Goal: Obtain resource: Obtain resource

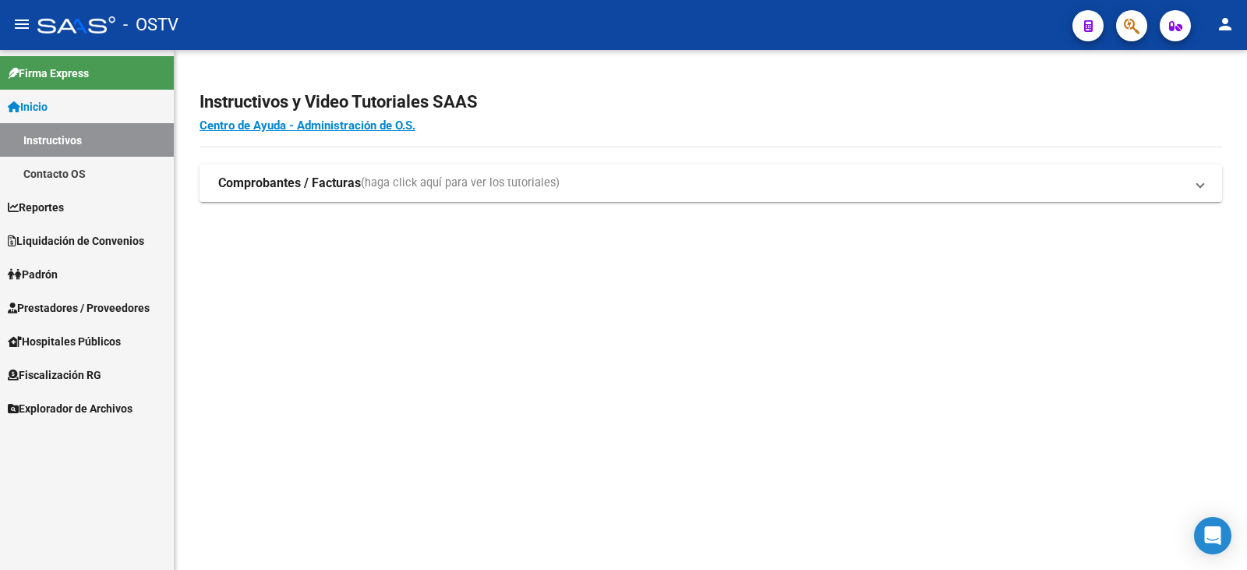
click at [86, 210] on link "Reportes" at bounding box center [87, 207] width 174 height 34
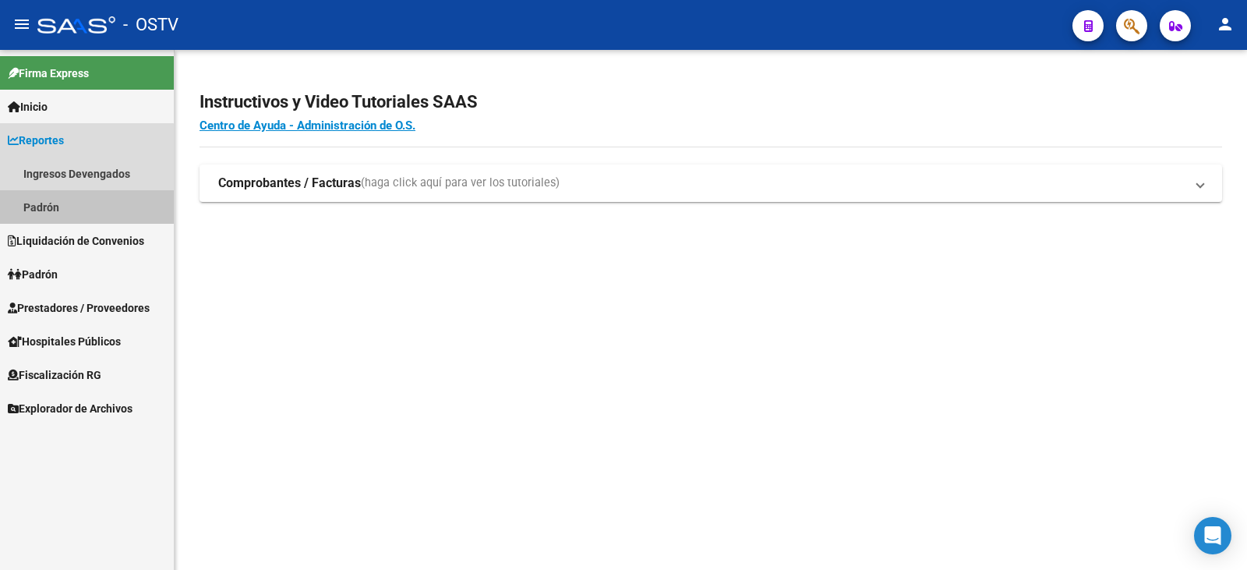
click at [86, 210] on link "Padrón" at bounding box center [87, 207] width 174 height 34
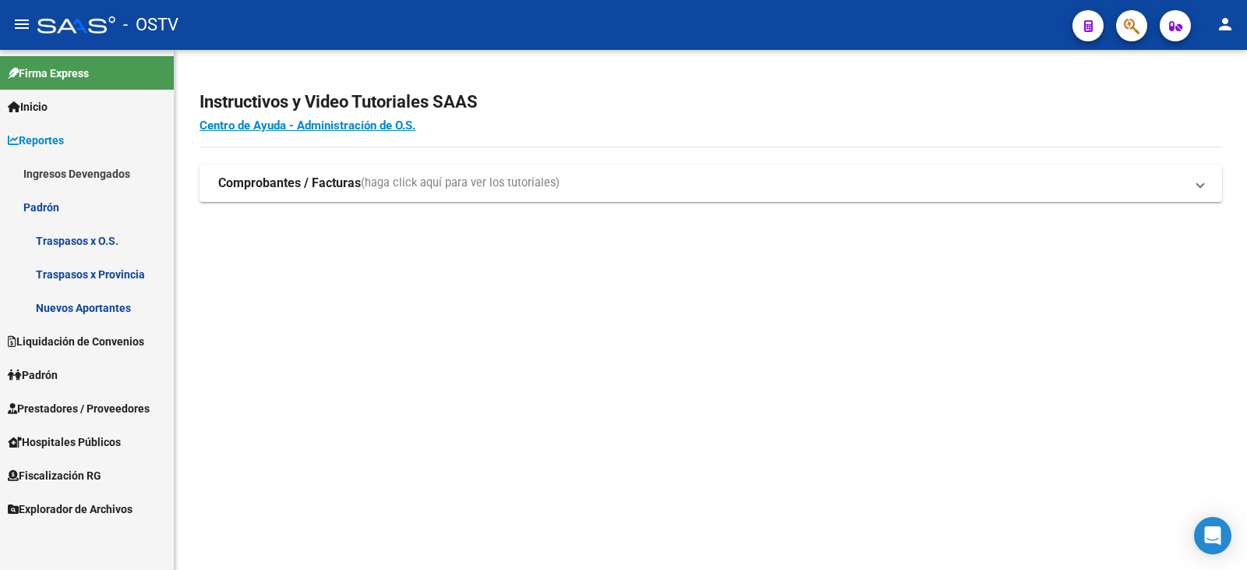
click at [71, 199] on link "Padrón" at bounding box center [87, 207] width 174 height 34
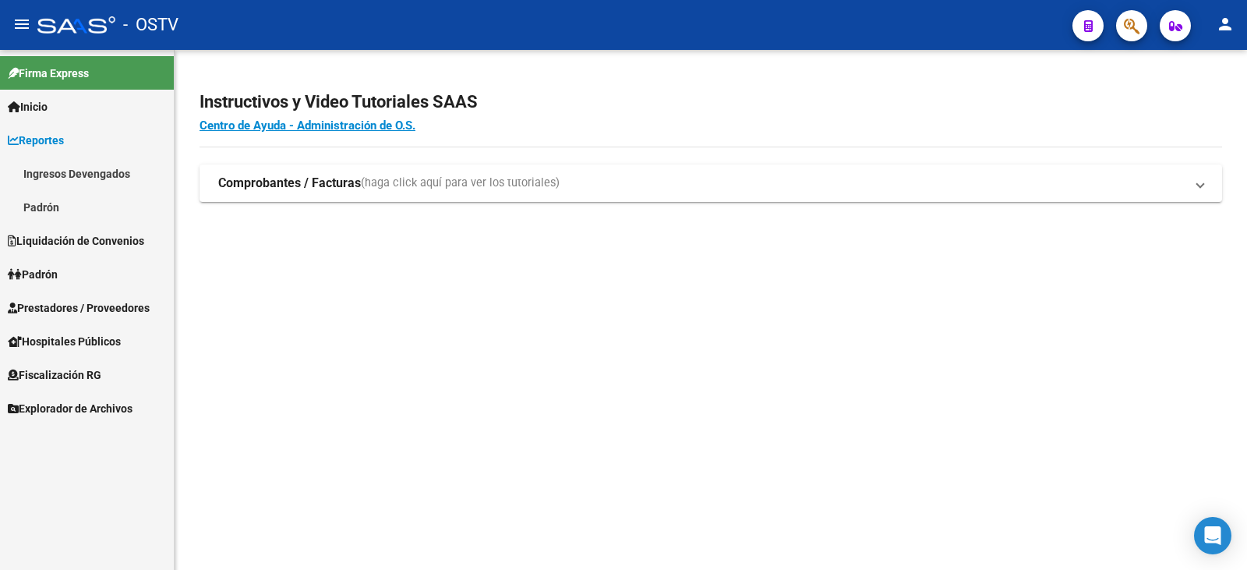
click at [62, 121] on link "Inicio" at bounding box center [87, 107] width 174 height 34
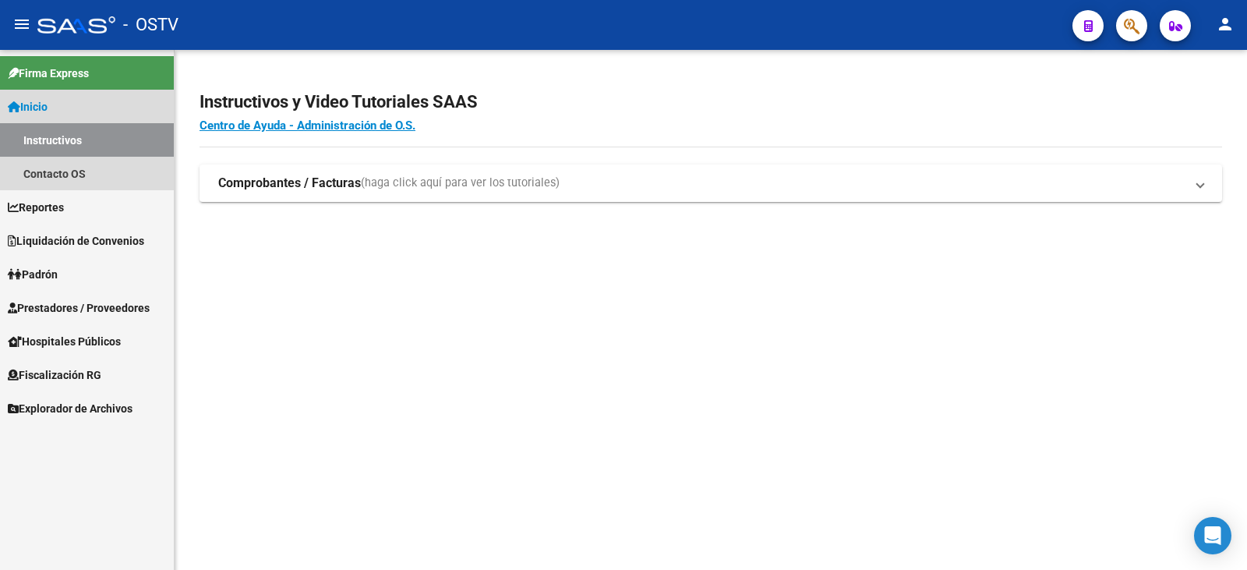
click at [60, 115] on link "Inicio" at bounding box center [87, 107] width 174 height 34
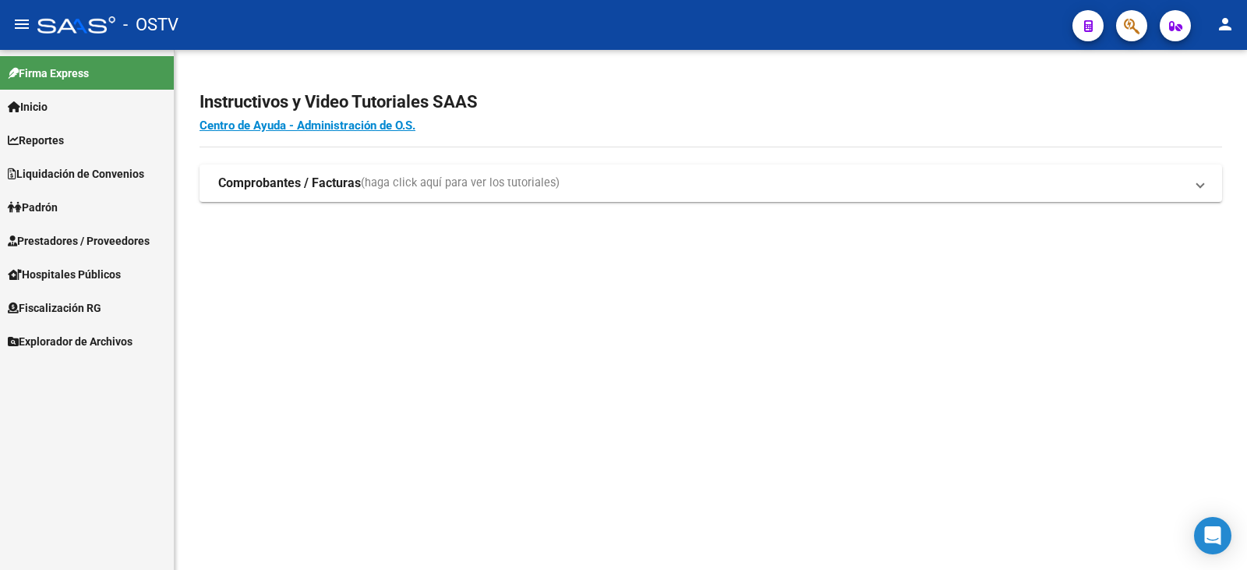
click at [83, 352] on link "Explorador de Archivos" at bounding box center [87, 341] width 174 height 34
click at [81, 352] on link "Explorador de Archivos" at bounding box center [87, 341] width 174 height 34
click at [69, 234] on span "Prestadores / Proveedores" at bounding box center [79, 240] width 142 height 17
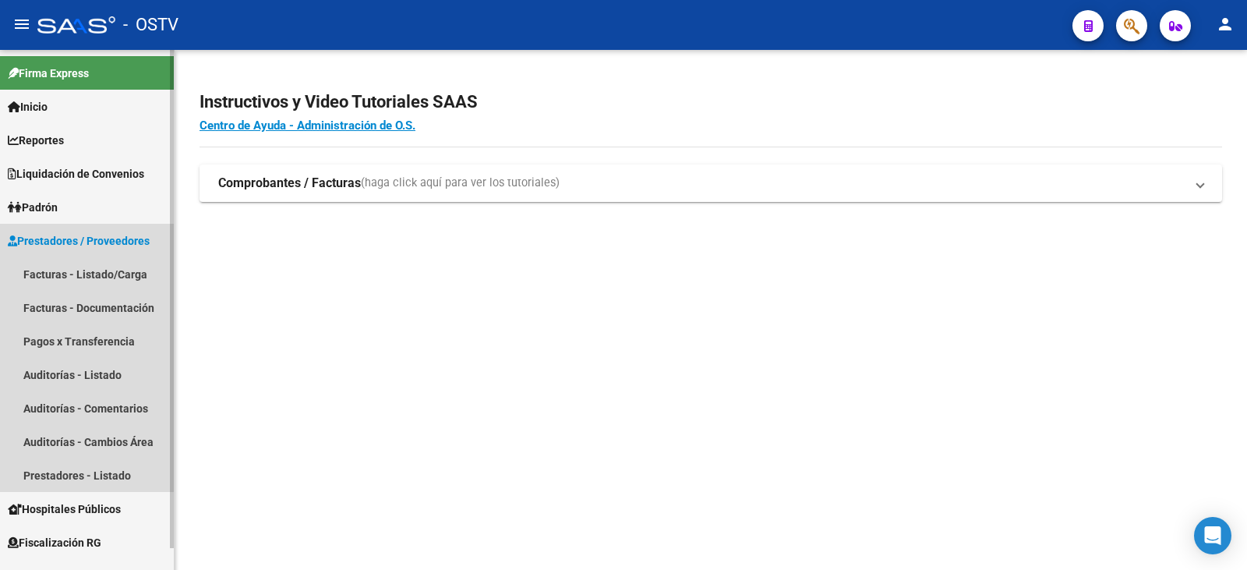
drag, startPoint x: 69, startPoint y: 229, endPoint x: 67, endPoint y: 217, distance: 11.8
click at [68, 229] on link "Prestadores / Proveedores" at bounding box center [87, 241] width 174 height 34
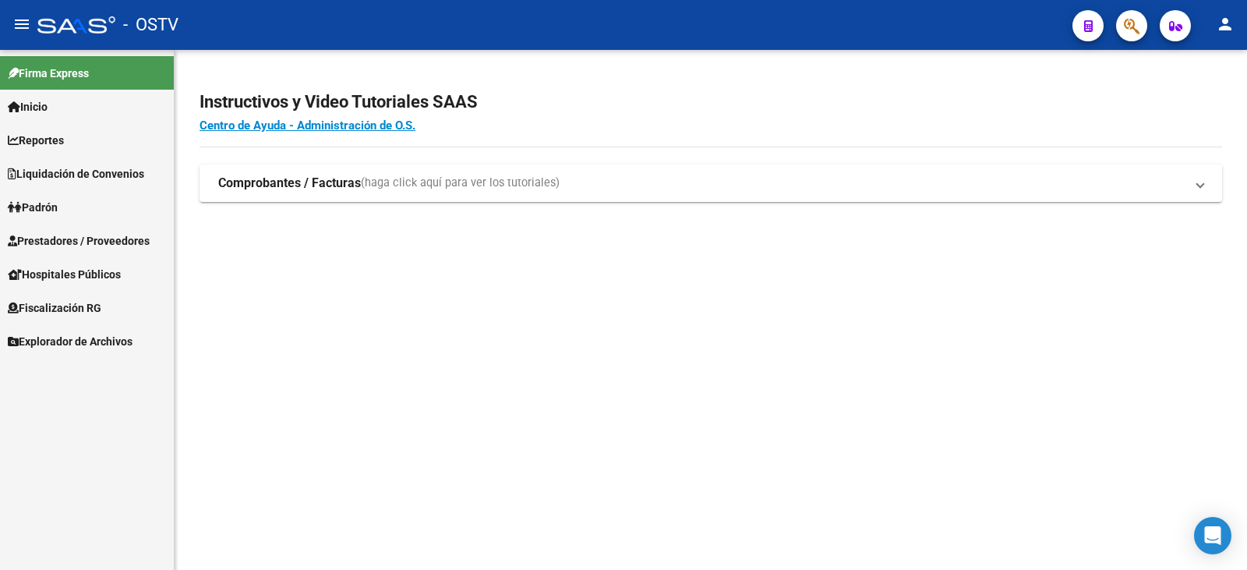
click at [66, 216] on link "Padrón" at bounding box center [87, 207] width 174 height 34
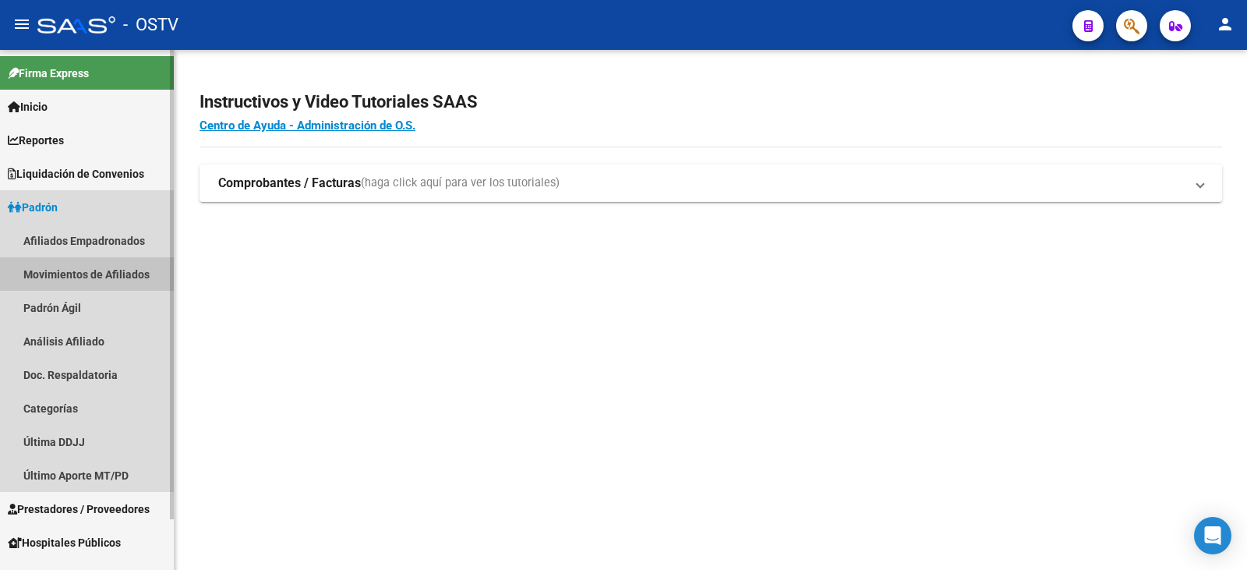
click at [81, 277] on link "Movimientos de Afiliados" at bounding box center [87, 274] width 174 height 34
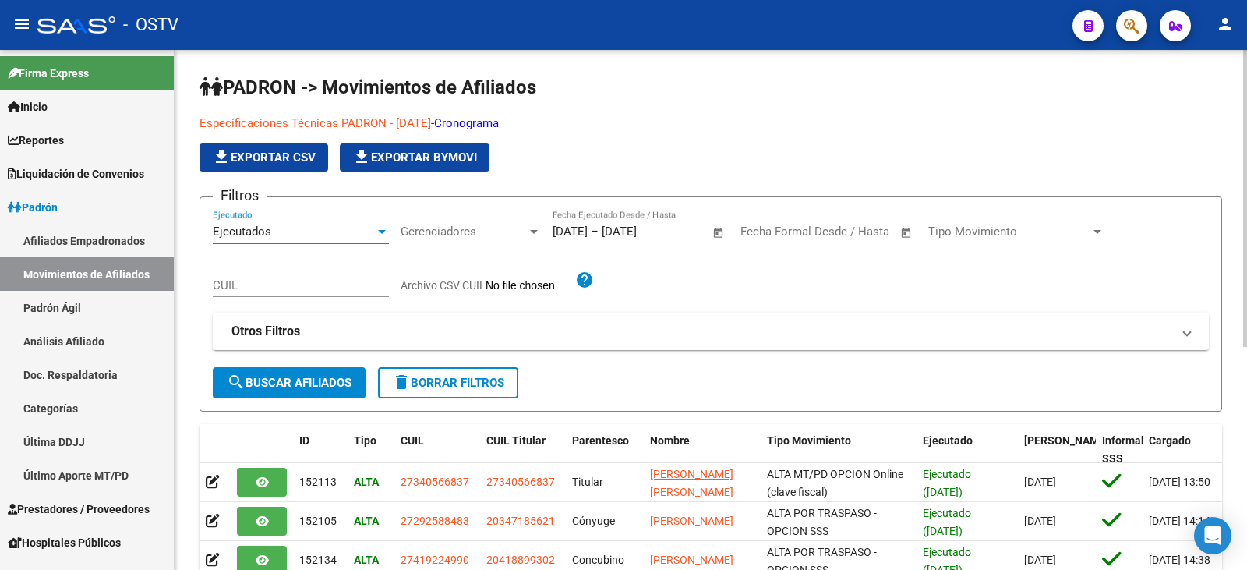
click at [379, 235] on div at bounding box center [382, 231] width 14 height 12
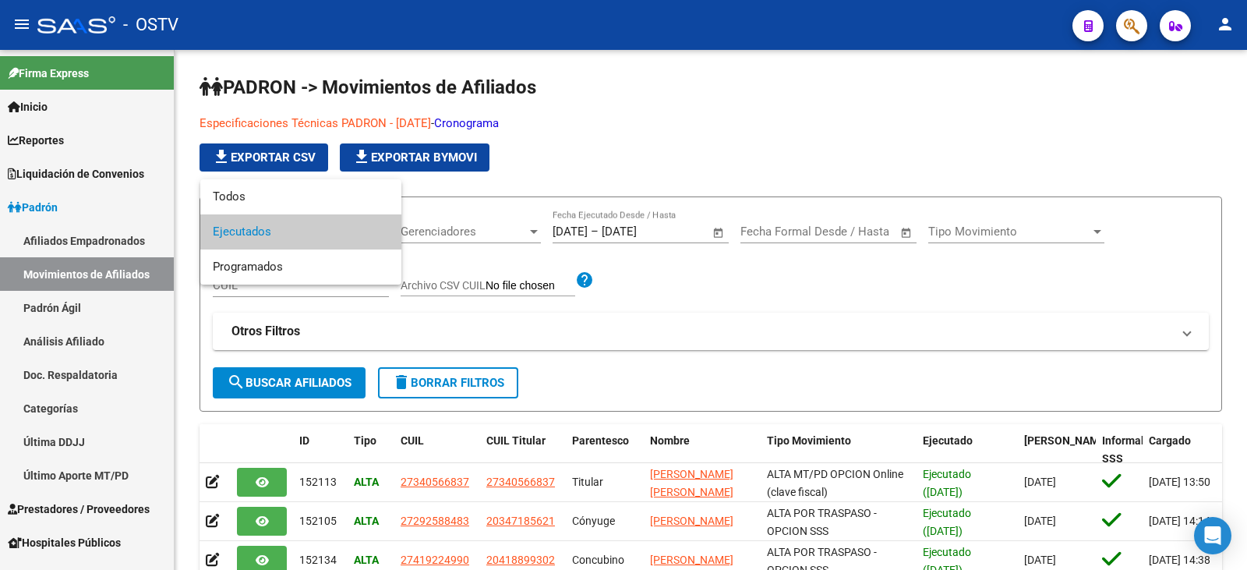
click at [836, 94] on div at bounding box center [623, 285] width 1247 height 570
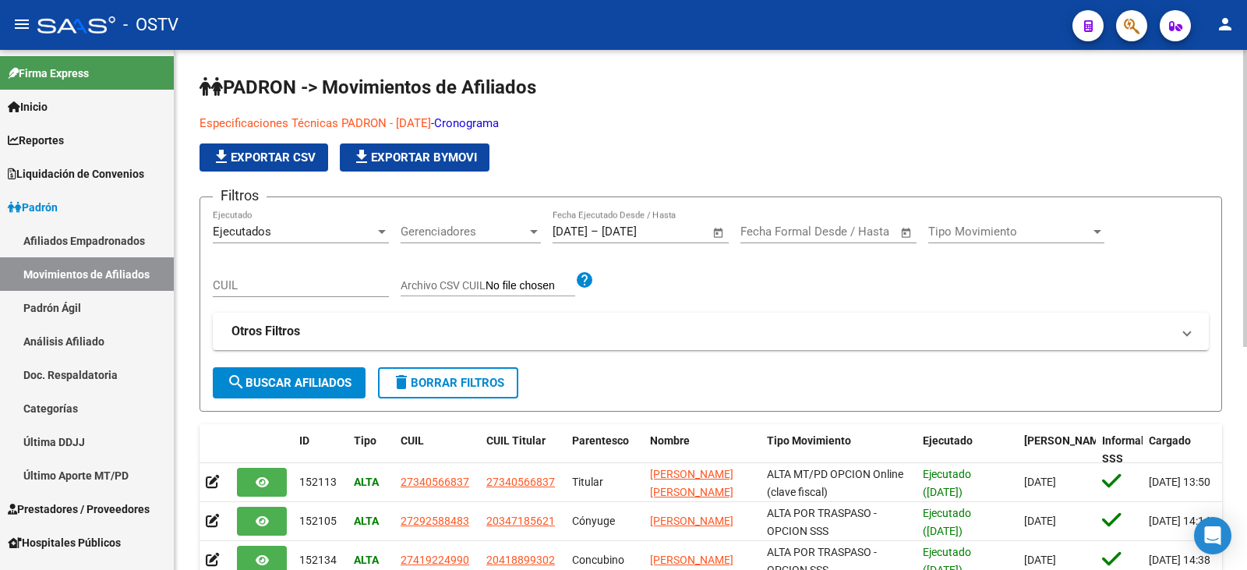
click at [1065, 227] on span "Tipo Movimiento" at bounding box center [1009, 231] width 162 height 14
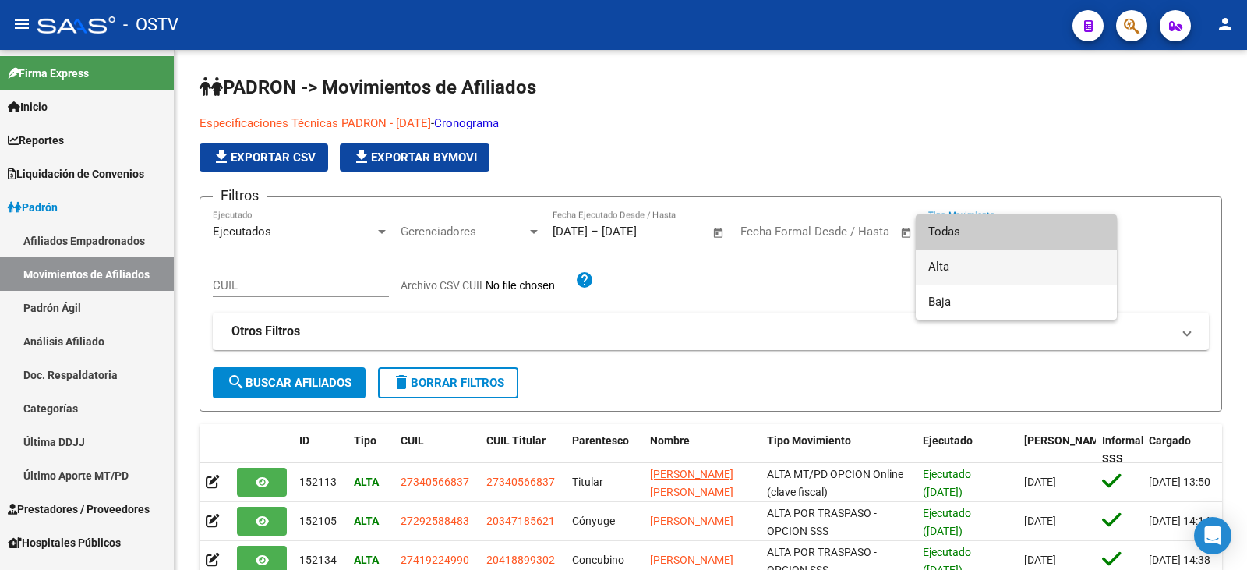
click at [1030, 274] on span "Alta" at bounding box center [1016, 266] width 176 height 35
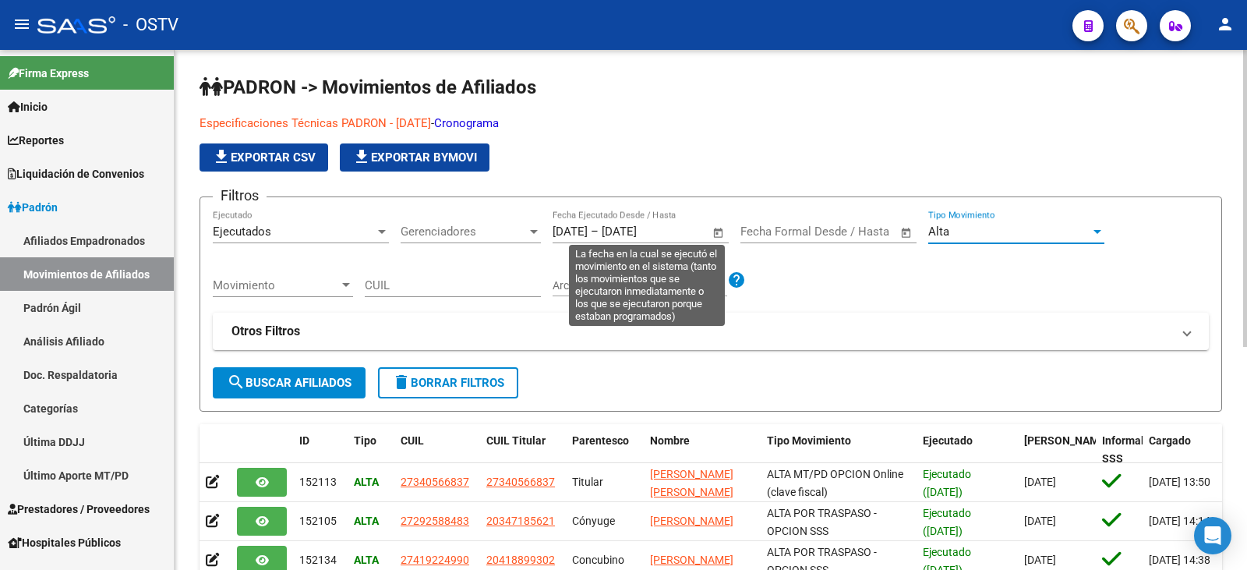
click at [588, 237] on input "[DATE]" at bounding box center [569, 231] width 35 height 14
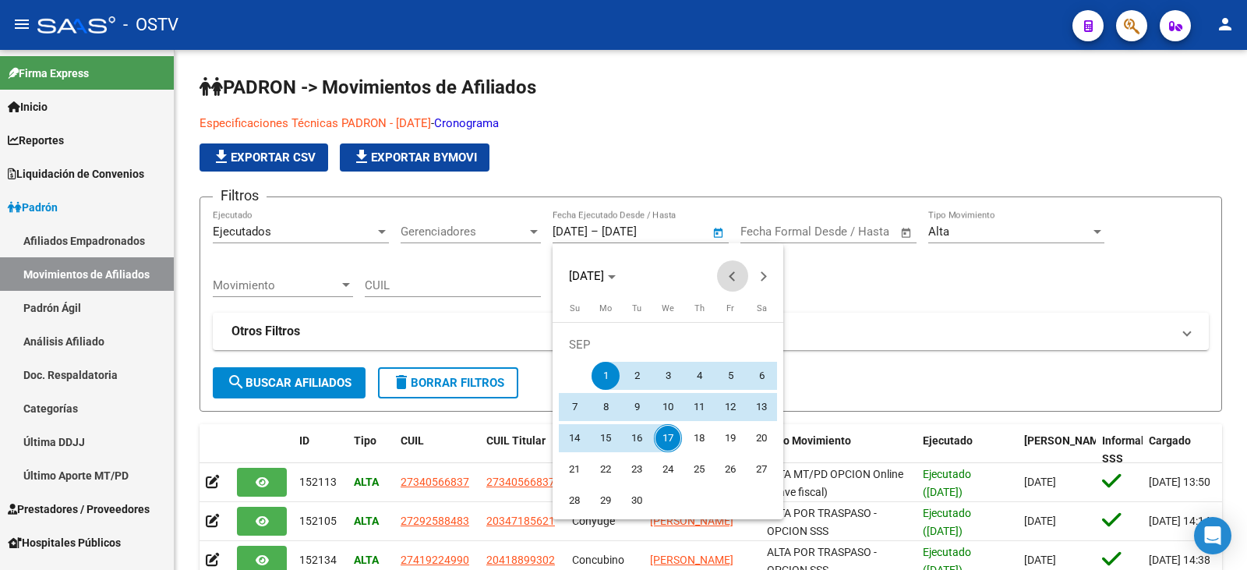
click at [740, 271] on span "Previous month" at bounding box center [732, 275] width 31 height 31
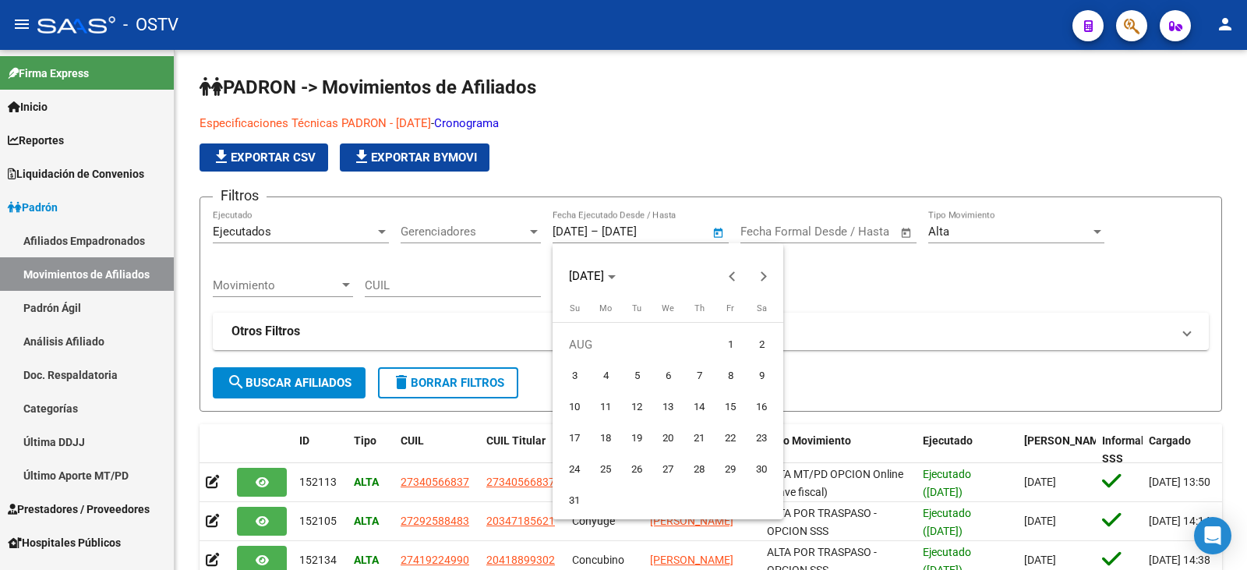
click at [726, 343] on span "1" at bounding box center [730, 344] width 28 height 28
type input "[DATE]"
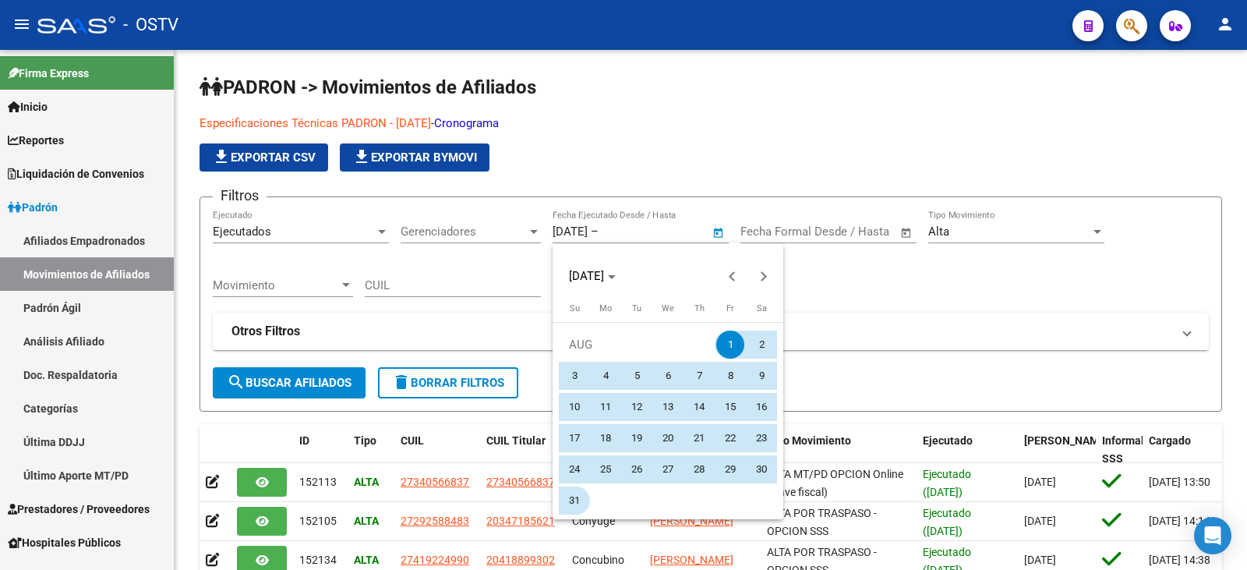
click at [571, 491] on span "31" at bounding box center [574, 500] width 28 height 28
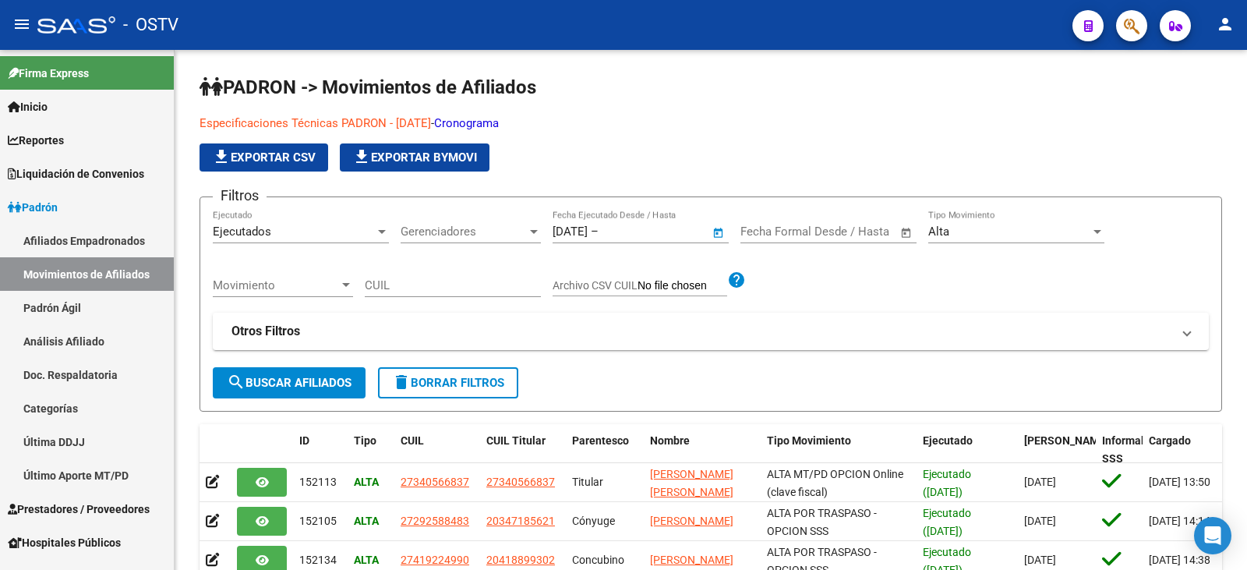
type input "[DATE]"
click at [330, 281] on span "Movimiento" at bounding box center [276, 285] width 126 height 14
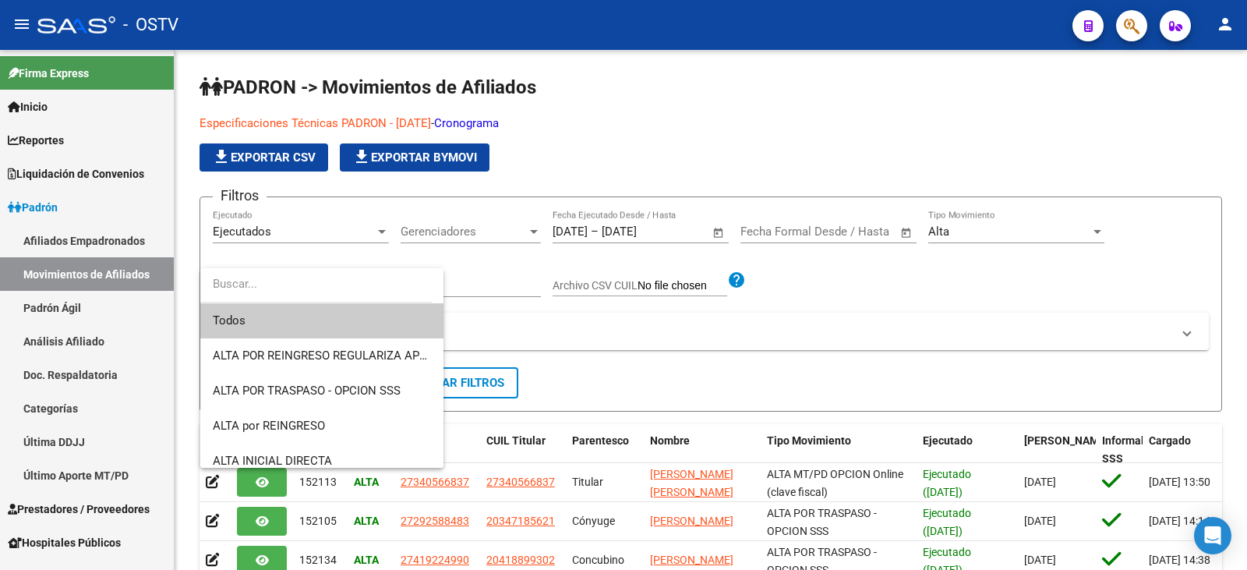
click at [330, 281] on input "dropdown search" at bounding box center [315, 283] width 231 height 35
click at [841, 298] on div at bounding box center [623, 285] width 1247 height 570
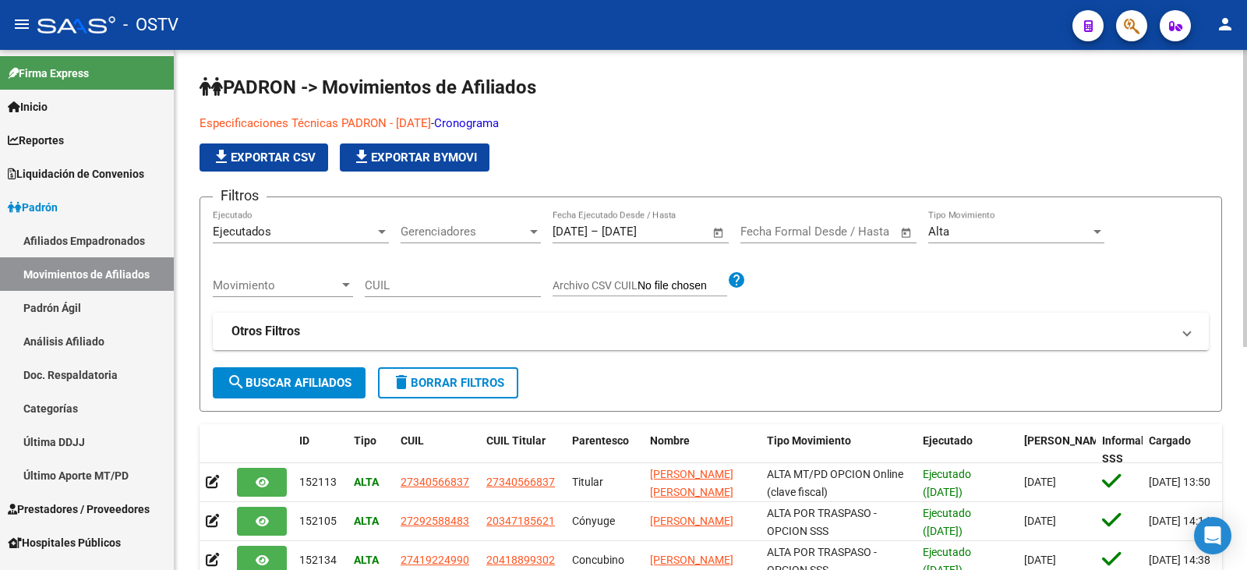
click at [431, 324] on mat-panel-title "Otros Filtros" at bounding box center [701, 331] width 940 height 17
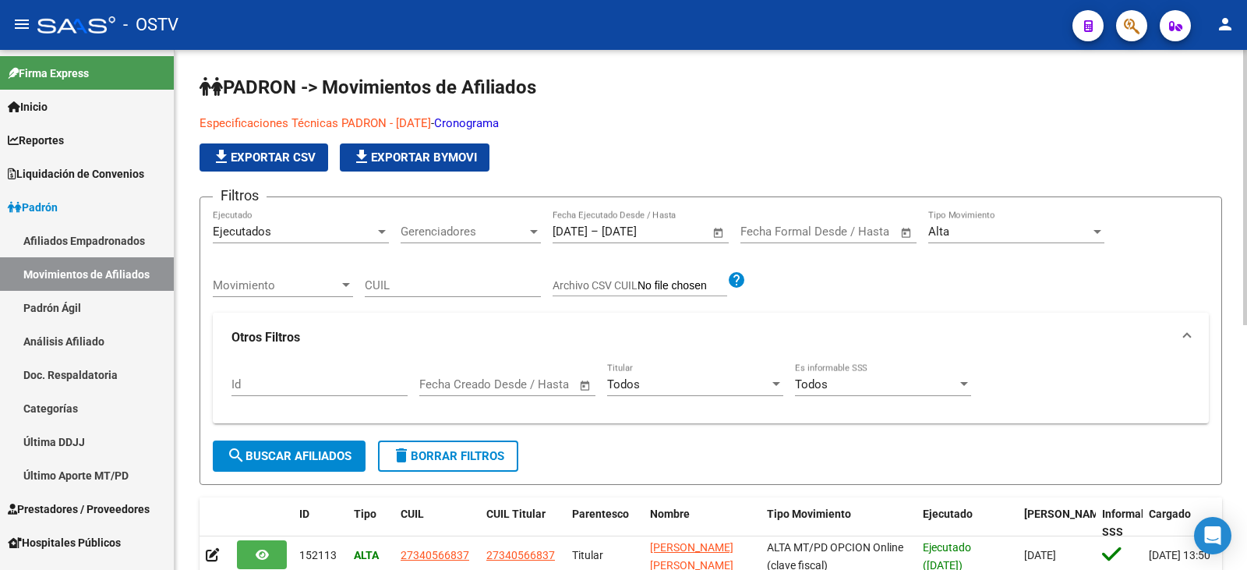
scroll to position [78, 0]
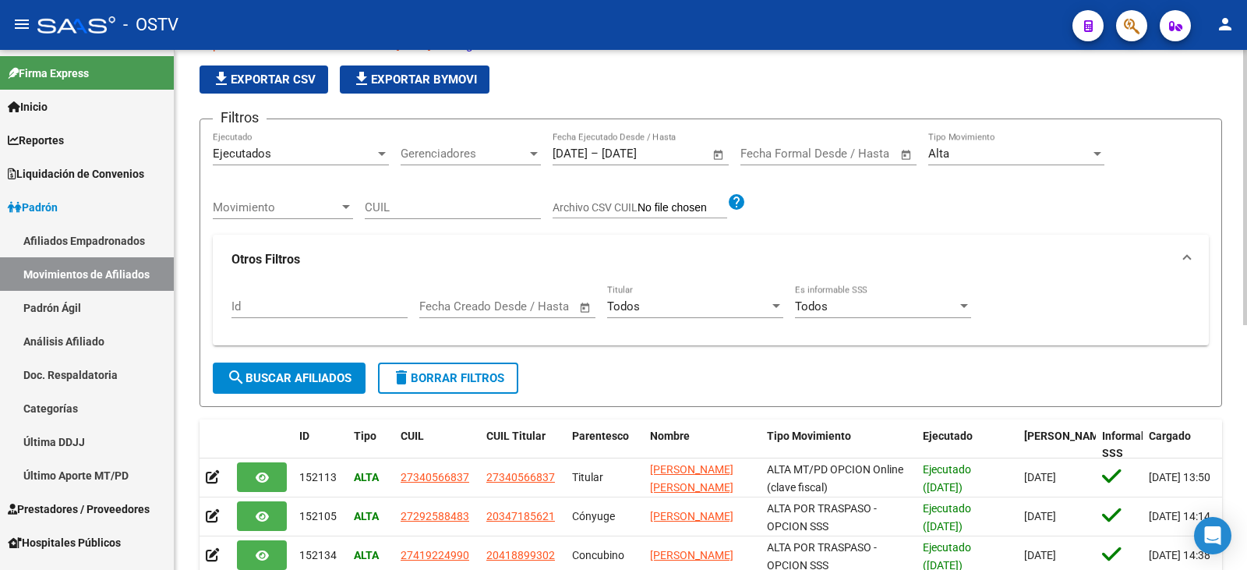
click at [832, 303] on div "Todos" at bounding box center [876, 306] width 162 height 14
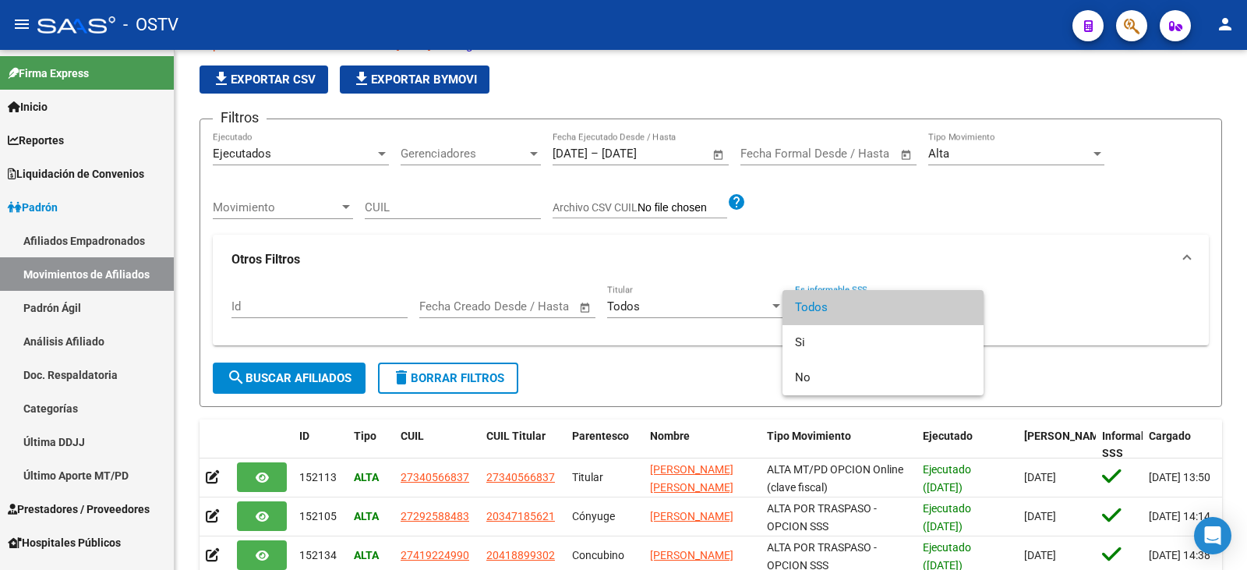
click at [731, 295] on div at bounding box center [623, 285] width 1247 height 570
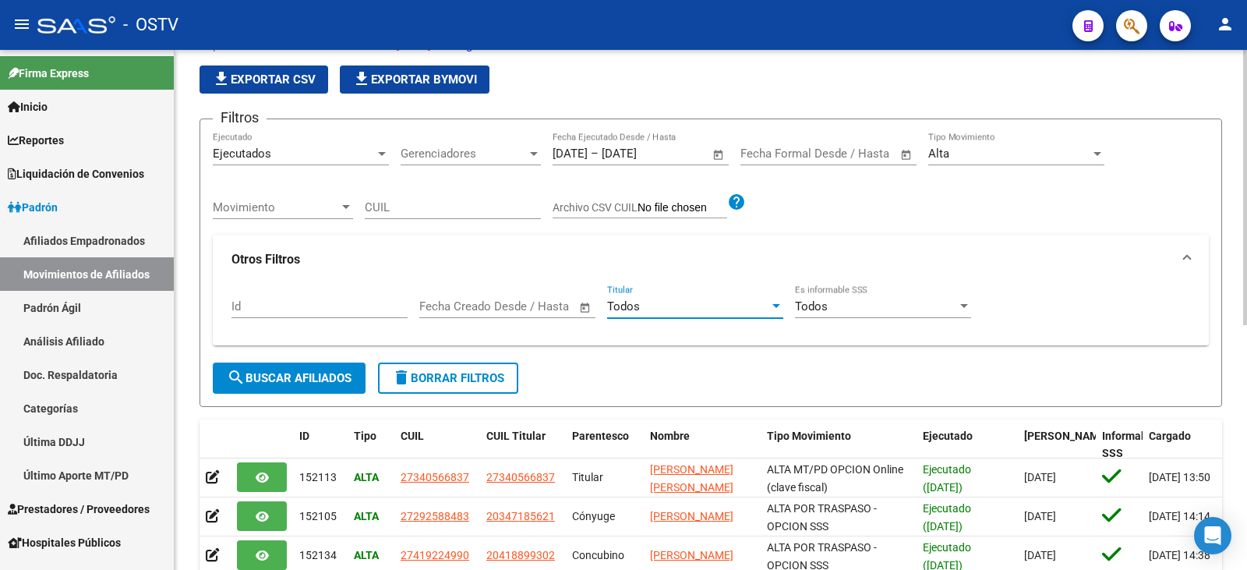
click at [730, 305] on div "Todos" at bounding box center [688, 306] width 162 height 14
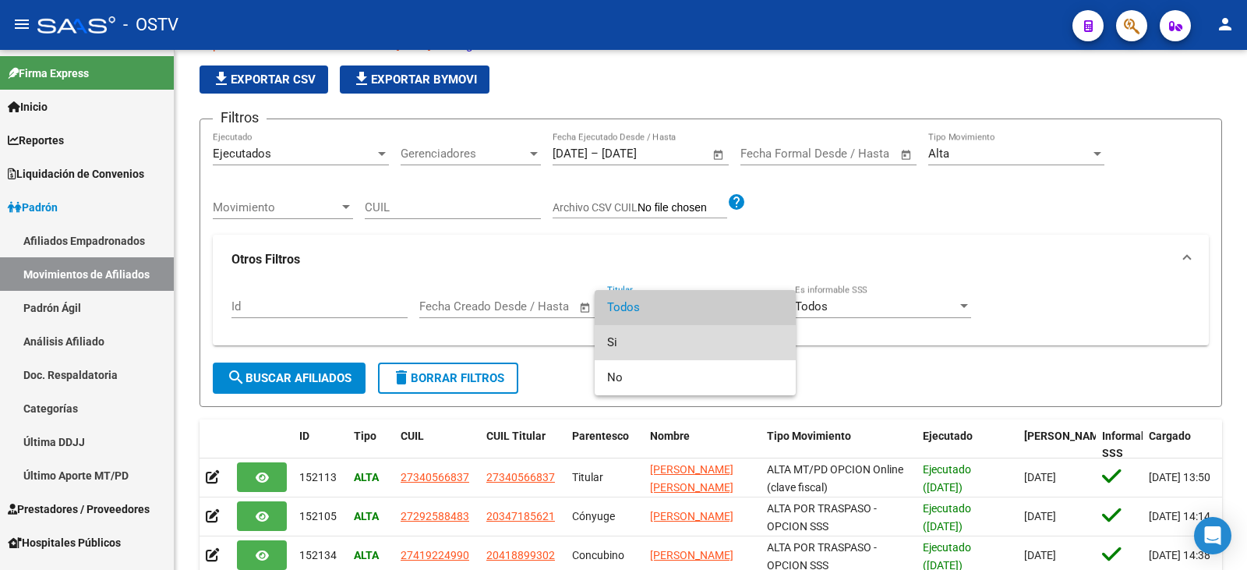
click at [700, 332] on span "Si" at bounding box center [695, 342] width 176 height 35
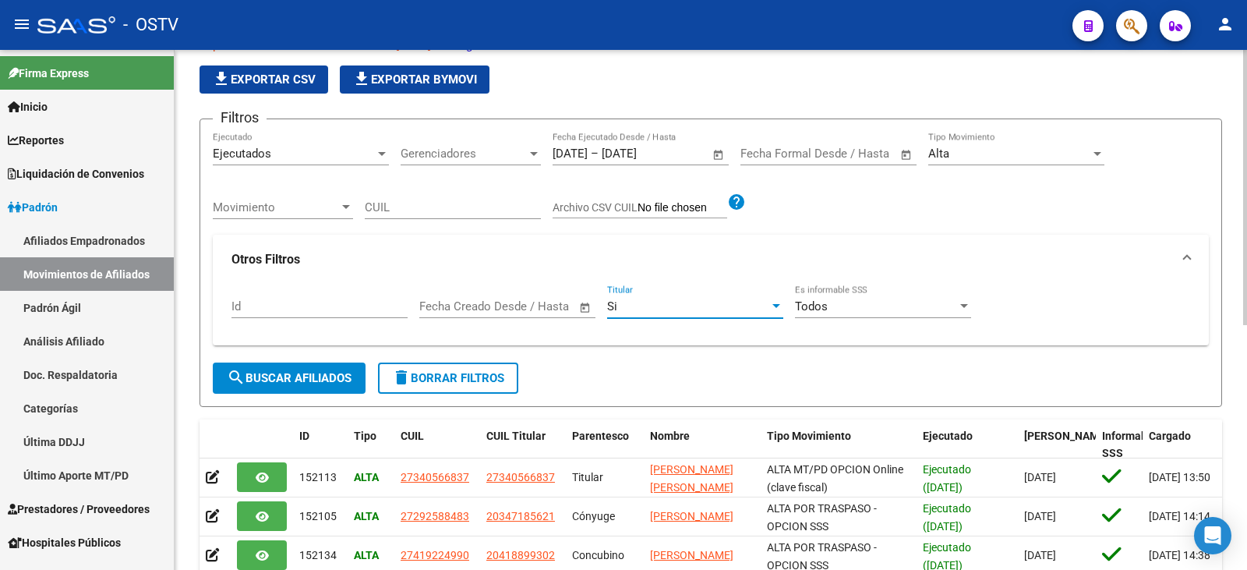
click at [301, 371] on span "search Buscar Afiliados" at bounding box center [289, 378] width 125 height 14
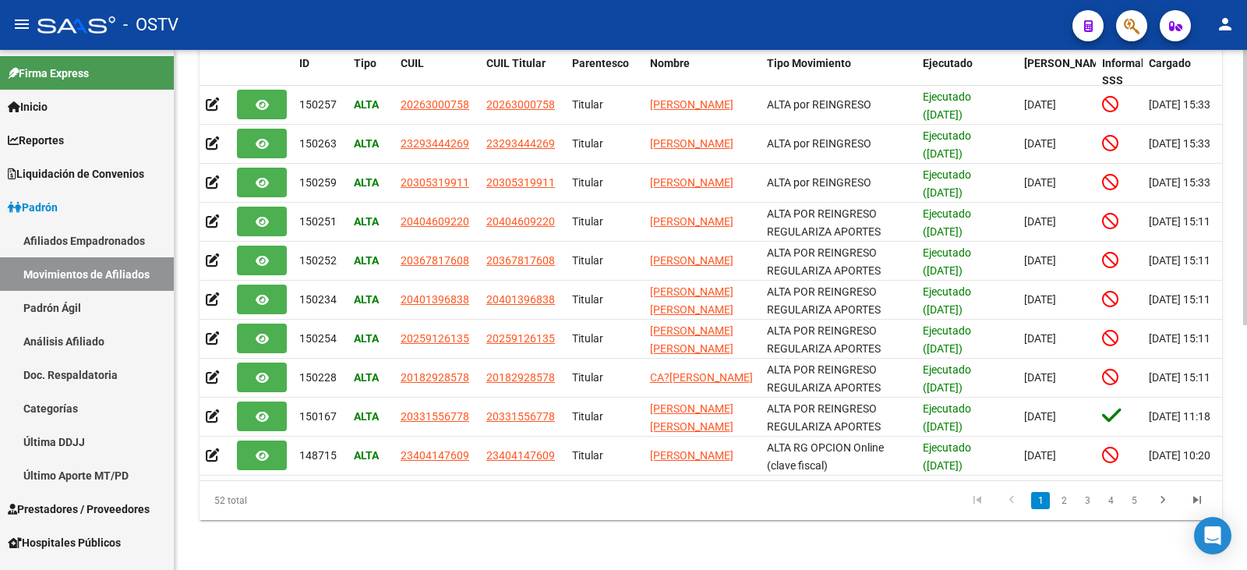
scroll to position [73, 0]
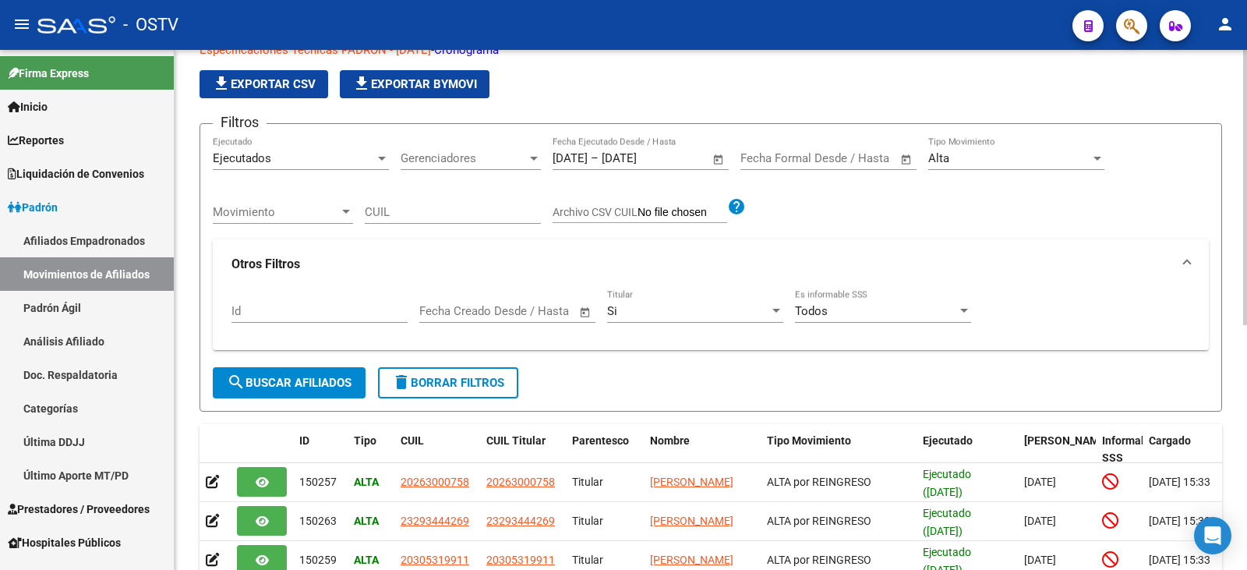
click at [279, 84] on span "file_download Exportar CSV" at bounding box center [264, 84] width 104 height 14
click at [845, 247] on mat-expansion-panel-header "Otros Filtros" at bounding box center [711, 264] width 996 height 50
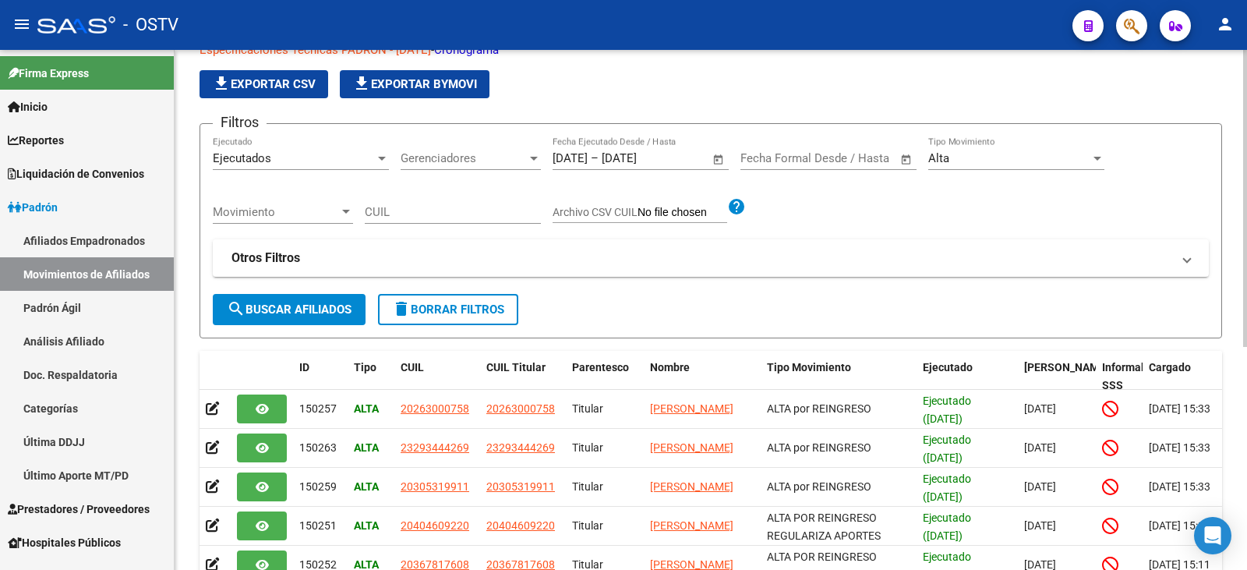
click at [1051, 170] on div "Alta Tipo Movimiento" at bounding box center [1016, 160] width 176 height 48
click at [1048, 165] on div "Alta Tipo Movimiento" at bounding box center [1016, 153] width 176 height 34
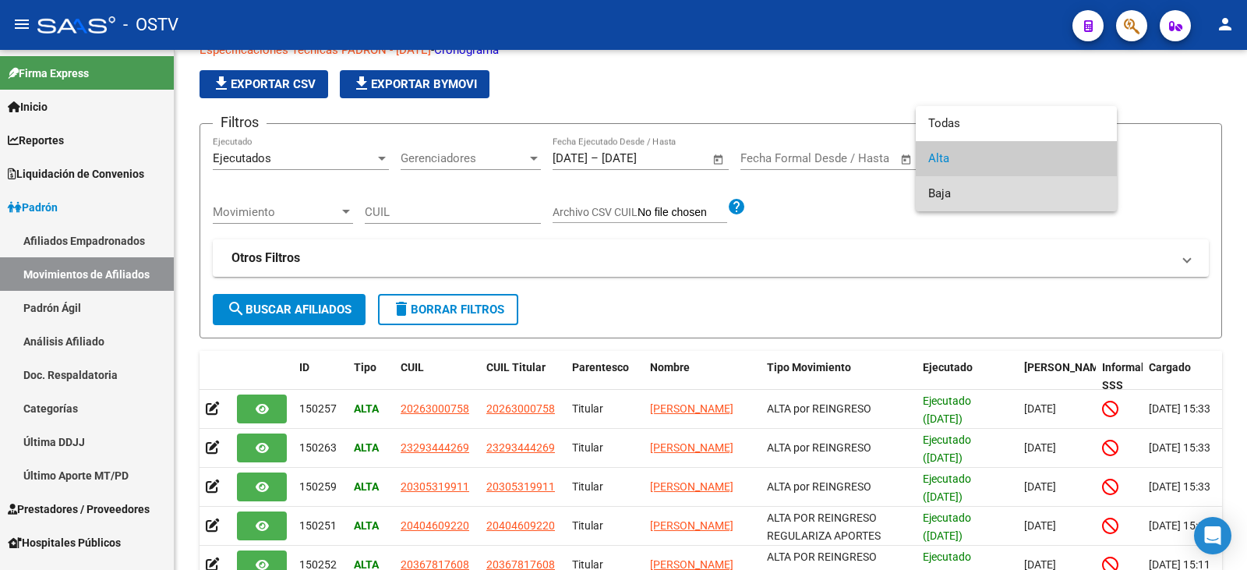
click at [993, 194] on span "Baja" at bounding box center [1016, 193] width 176 height 35
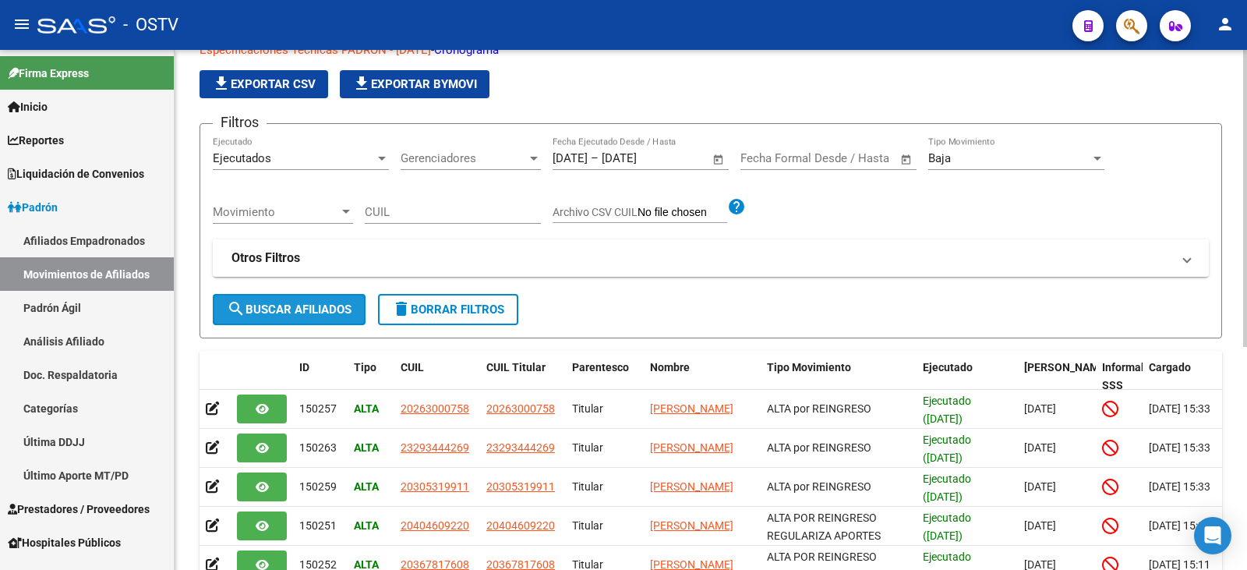
click at [348, 305] on span "search Buscar Afiliados" at bounding box center [289, 309] width 125 height 14
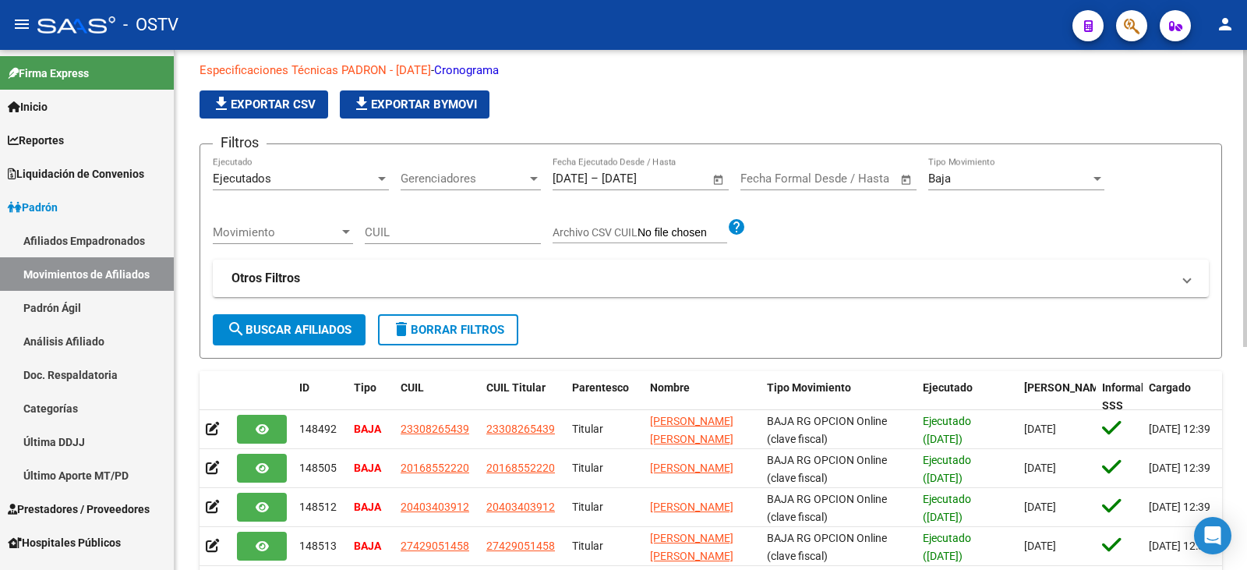
scroll to position [0, 0]
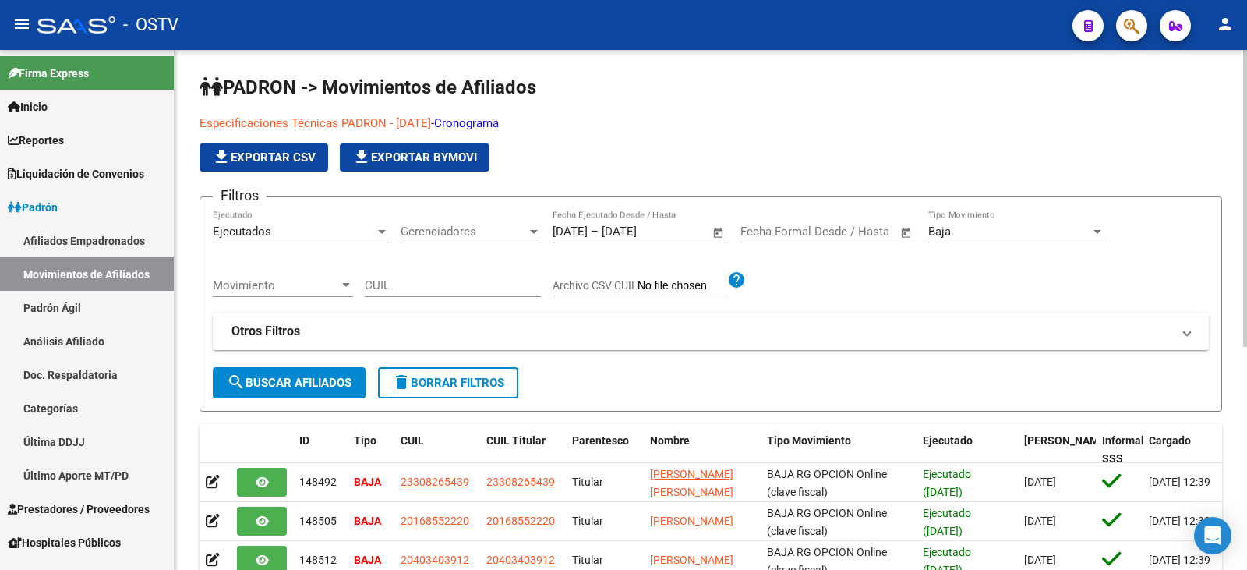
click at [274, 146] on button "file_download Exportar CSV" at bounding box center [263, 157] width 129 height 28
click at [1001, 235] on div "Baja" at bounding box center [1009, 231] width 162 height 14
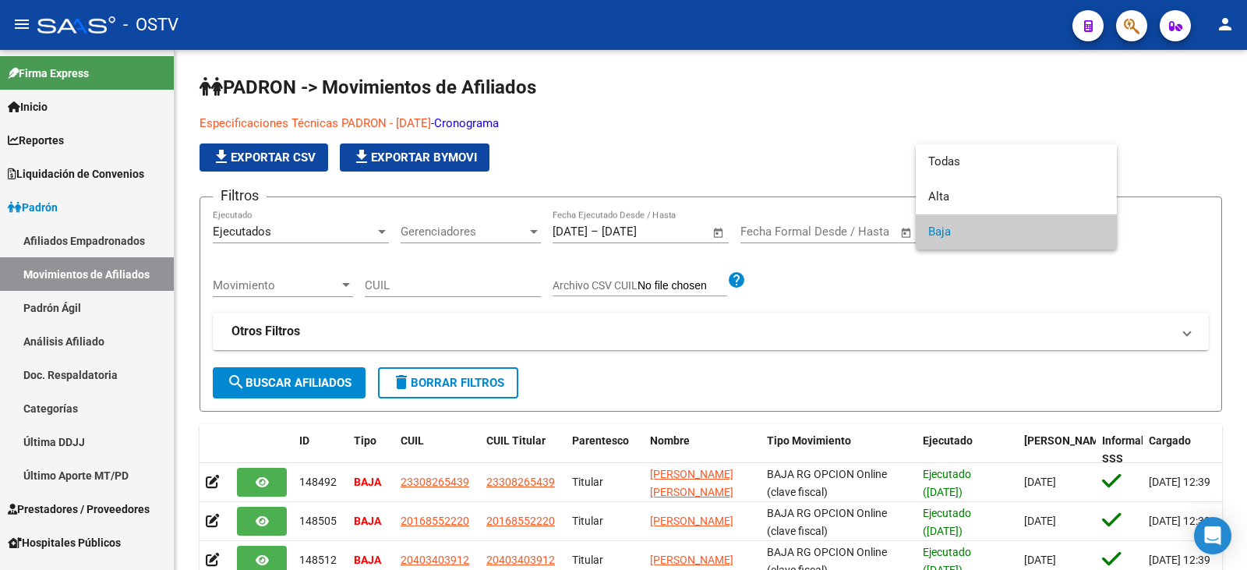
click at [884, 282] on div at bounding box center [623, 285] width 1247 height 570
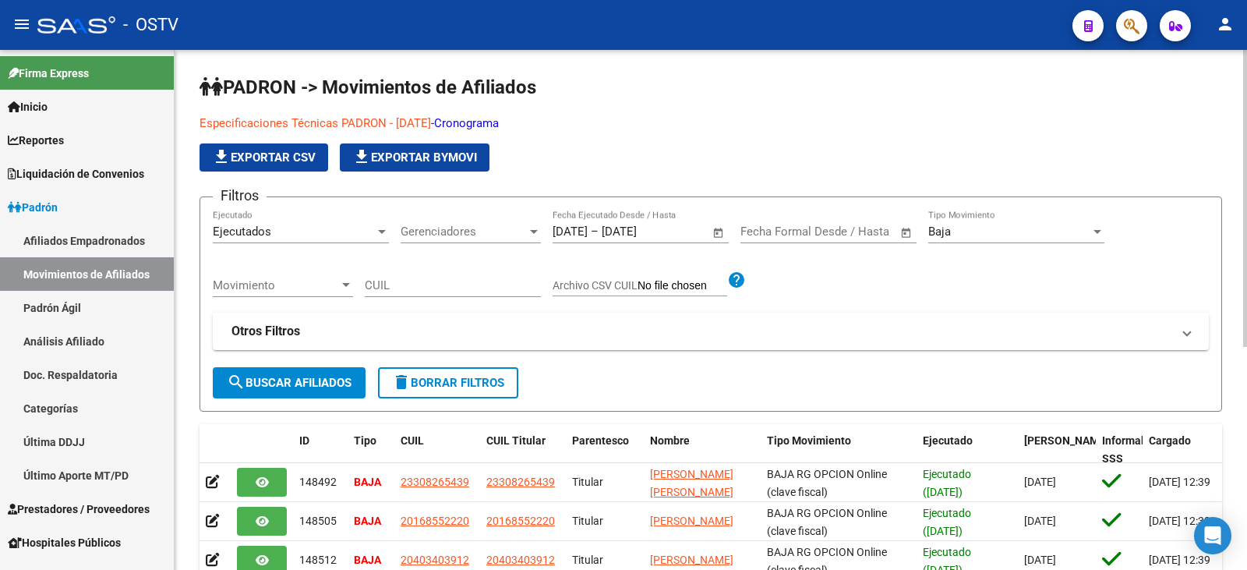
click at [631, 236] on input "[DATE]" at bounding box center [640, 231] width 76 height 14
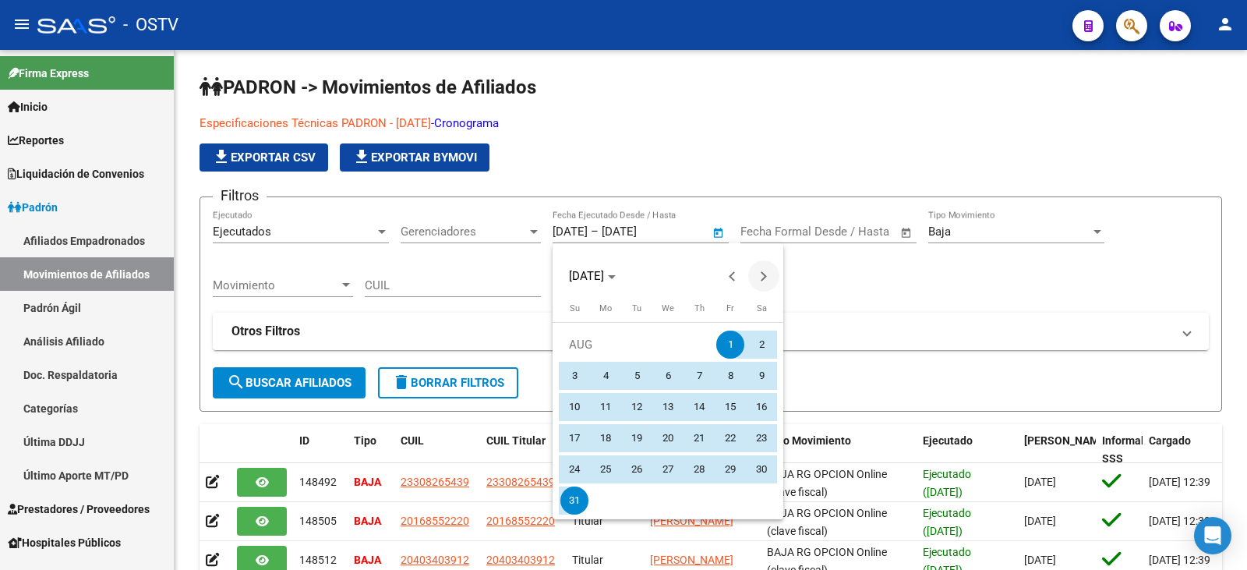
click at [755, 272] on span "Next month" at bounding box center [763, 275] width 31 height 31
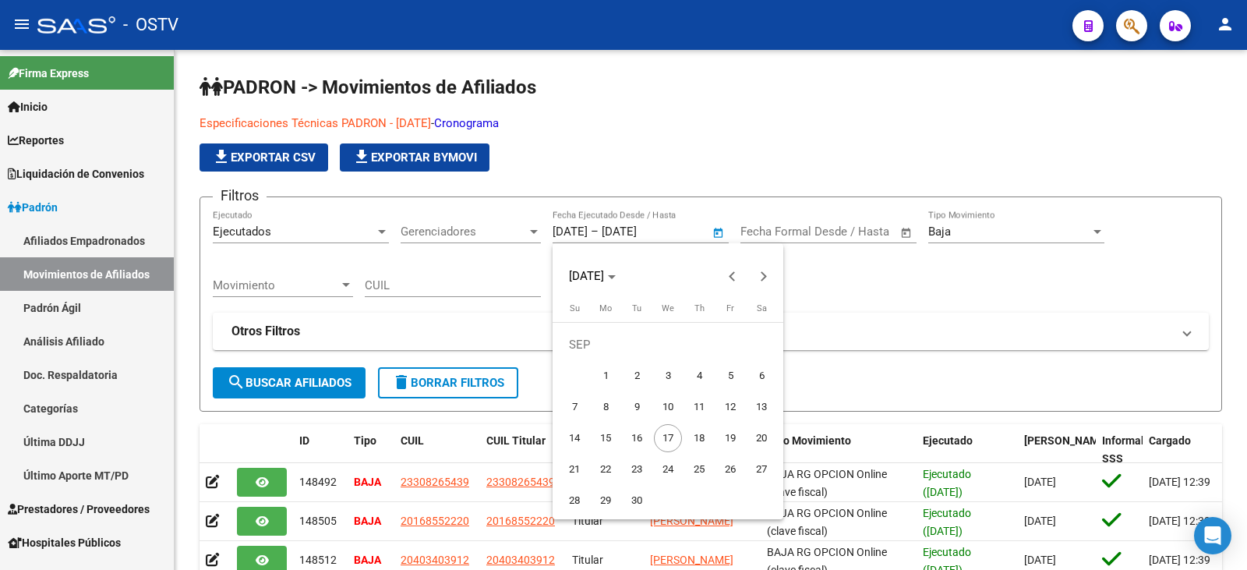
click at [598, 377] on span "1" at bounding box center [605, 376] width 28 height 28
type input "[DATE]"
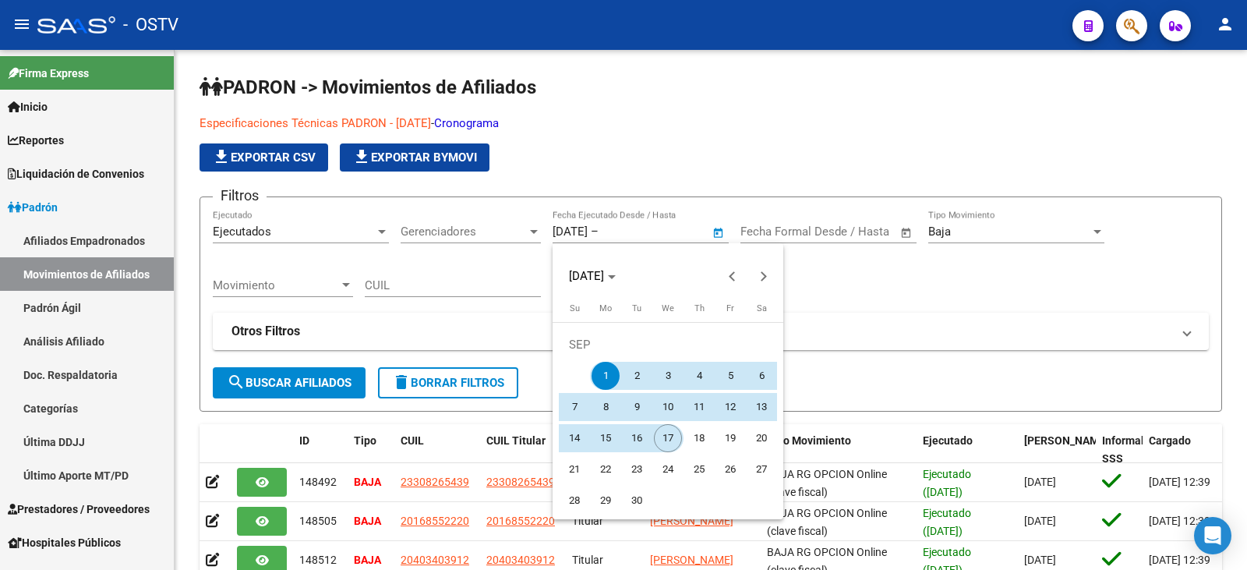
click at [678, 438] on span "17" at bounding box center [668, 438] width 28 height 28
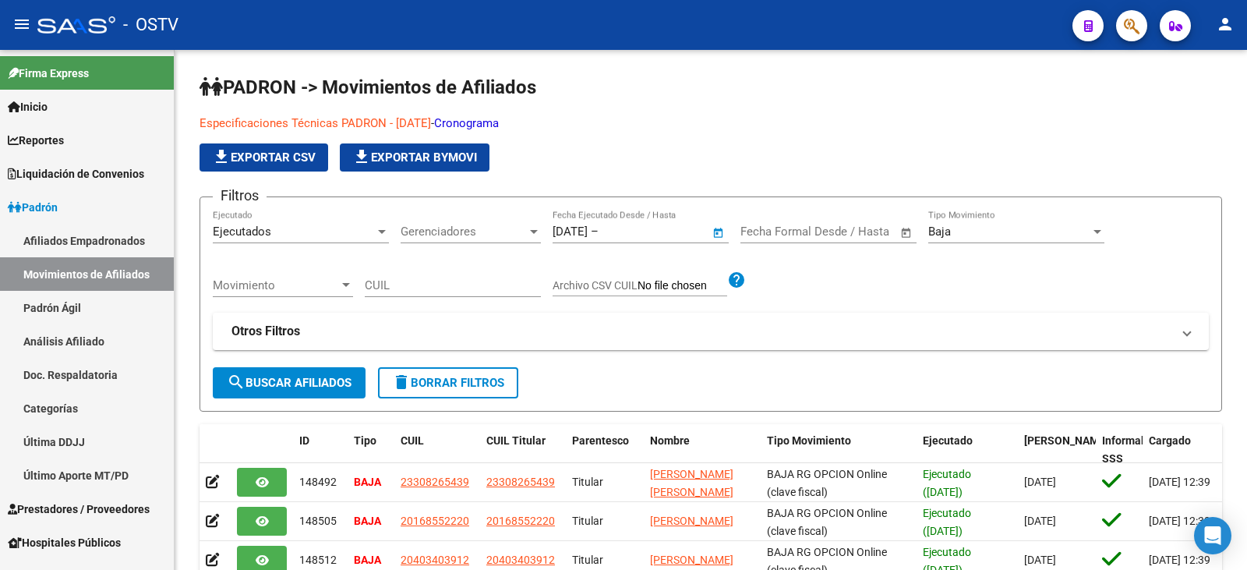
type input "[DATE]"
click at [347, 377] on span "search Buscar Afiliados" at bounding box center [289, 383] width 125 height 14
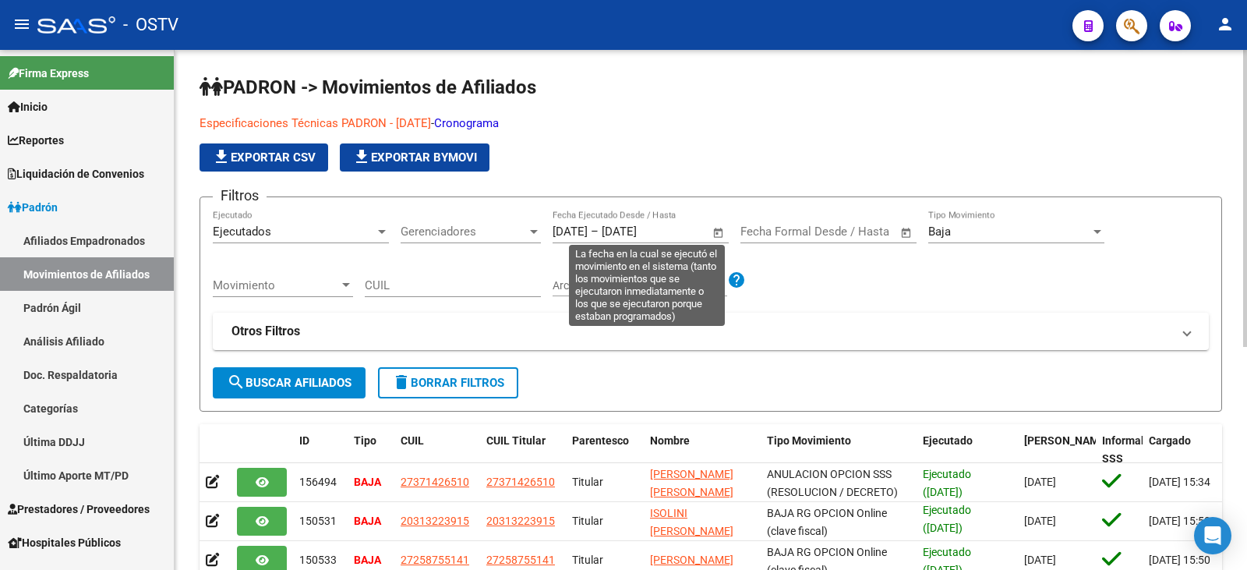
click at [677, 228] on input "[DATE]" at bounding box center [640, 231] width 76 height 14
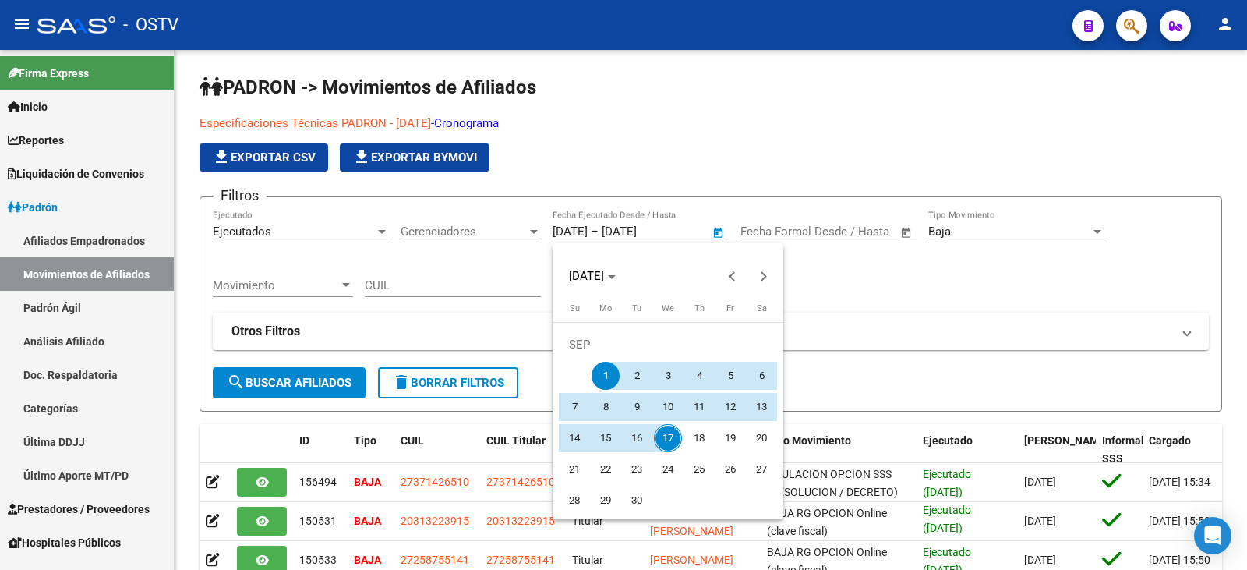
click at [958, 328] on div at bounding box center [623, 285] width 1247 height 570
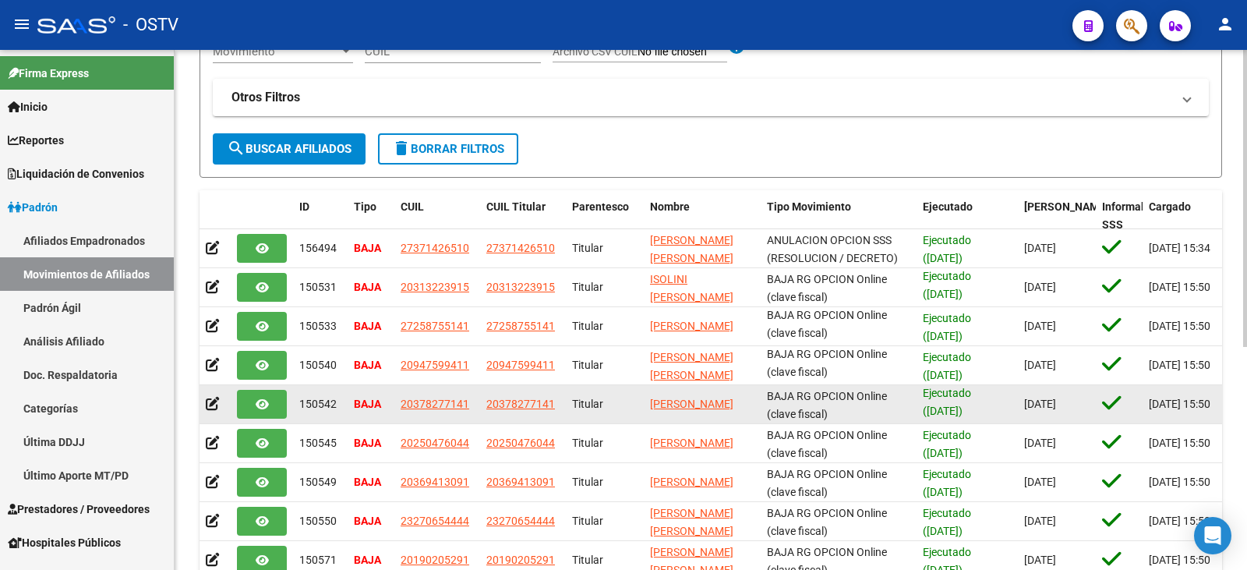
scroll to position [3, 0]
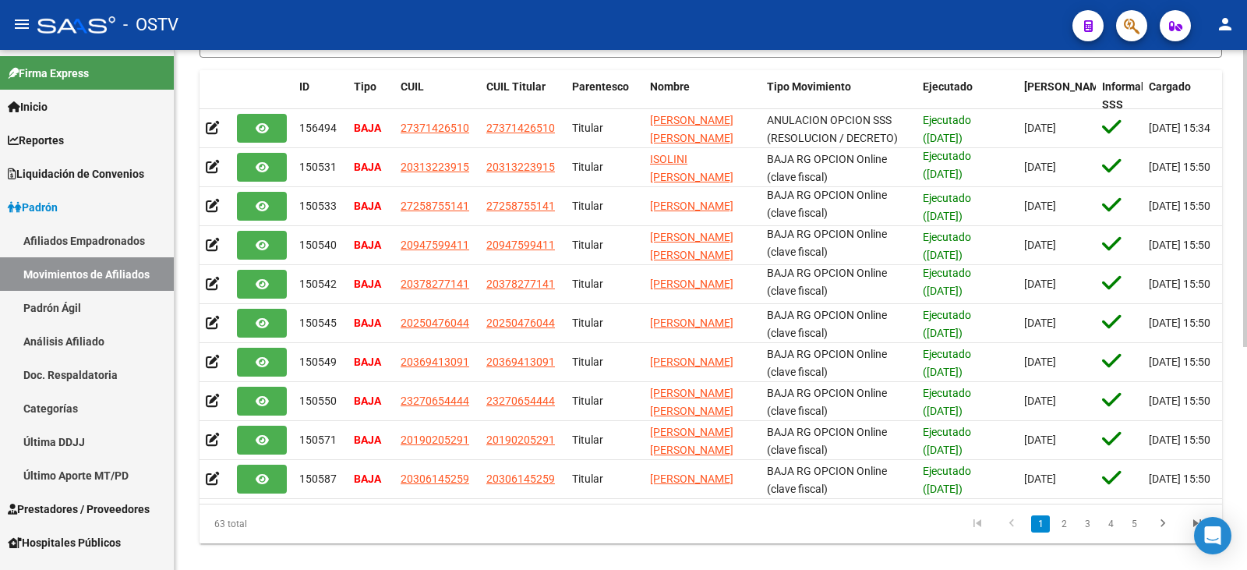
click at [1245, 436] on div at bounding box center [1245, 407] width 4 height 297
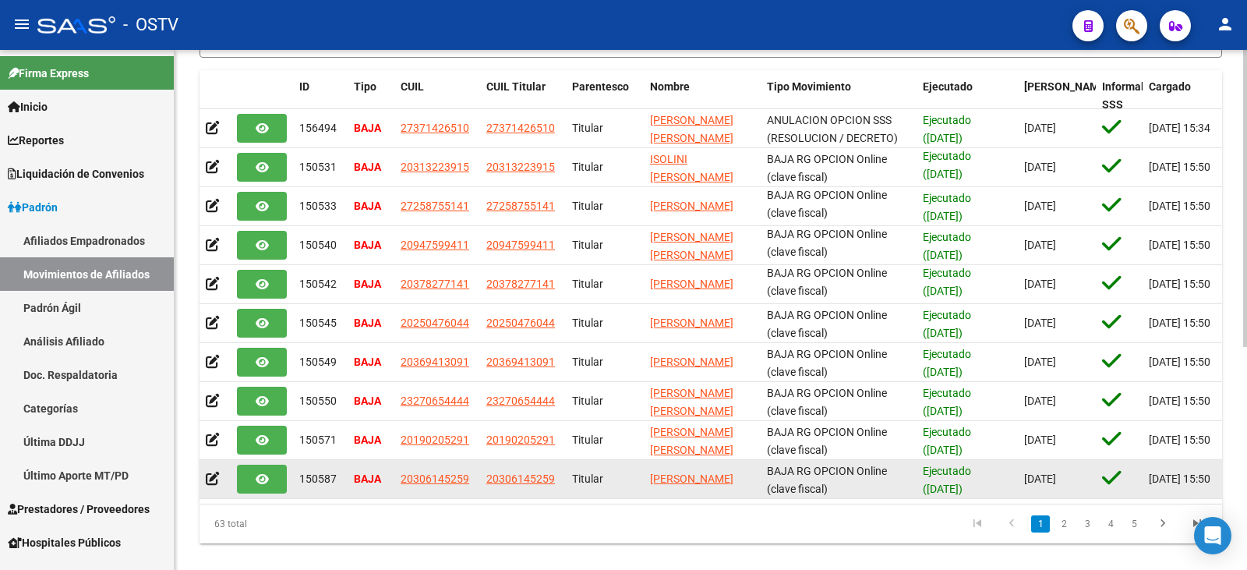
scroll to position [370, 0]
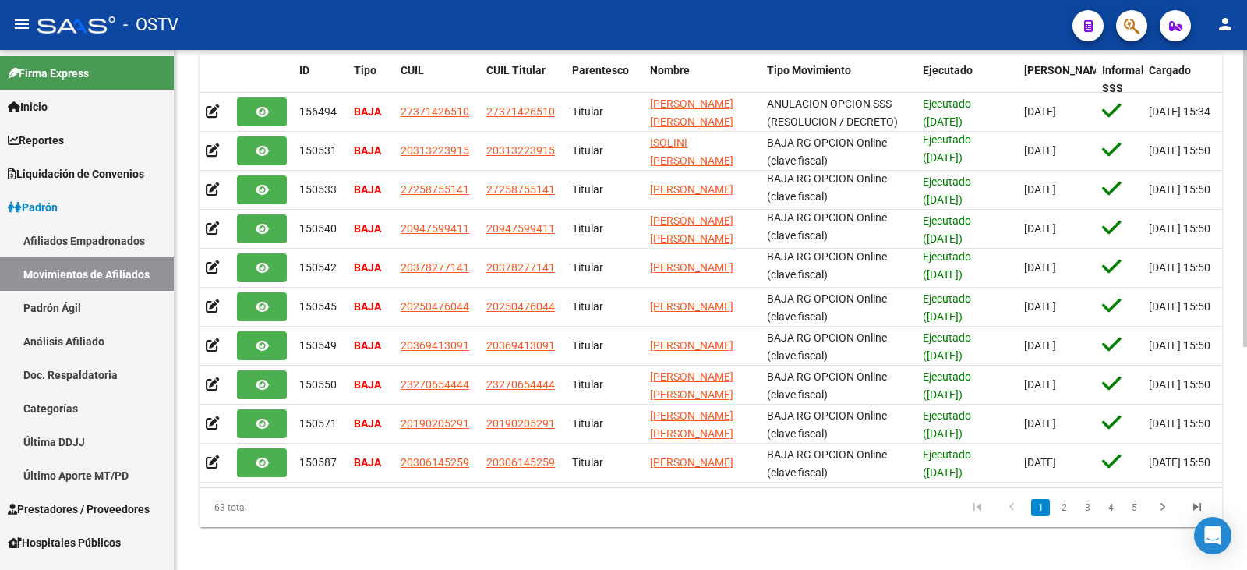
click at [1131, 510] on li "5" at bounding box center [1133, 507] width 23 height 26
click at [1135, 516] on link "5" at bounding box center [1133, 507] width 19 height 17
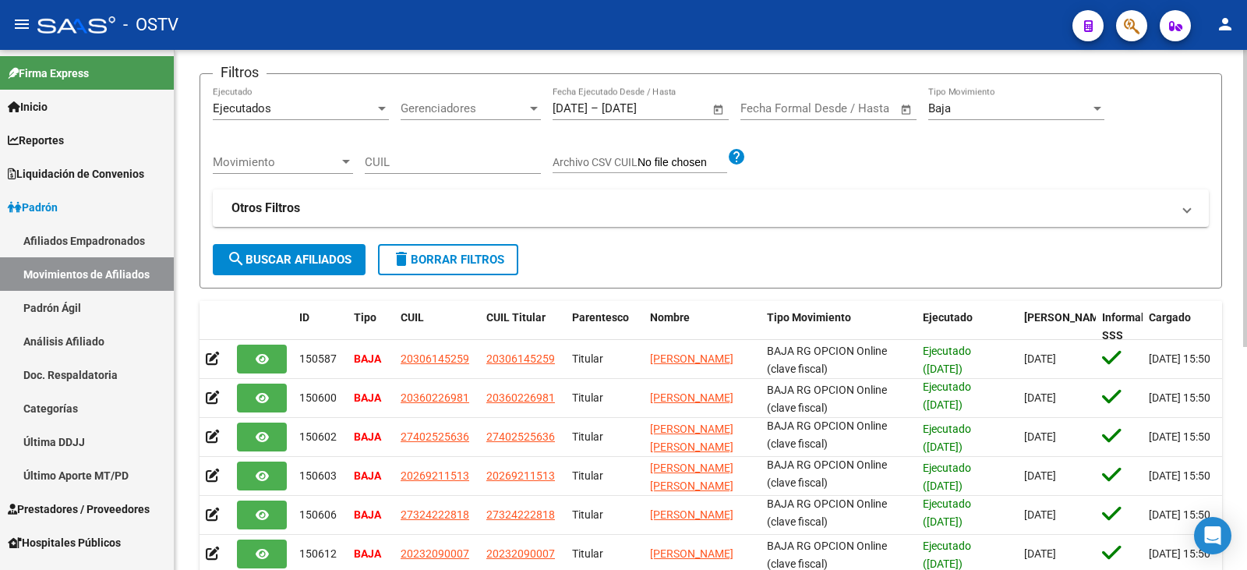
scroll to position [0, 0]
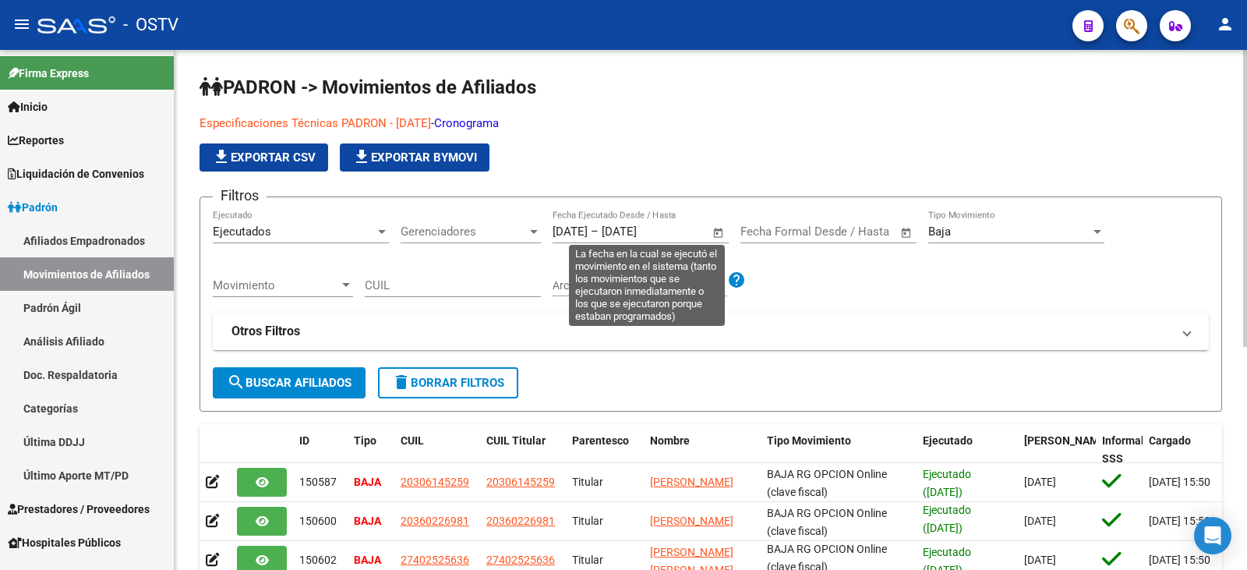
click at [667, 241] on div "[DATE] [DATE] – [DATE] [DATE] Fecha Ejecutado Desde / Hasta" at bounding box center [630, 227] width 157 height 34
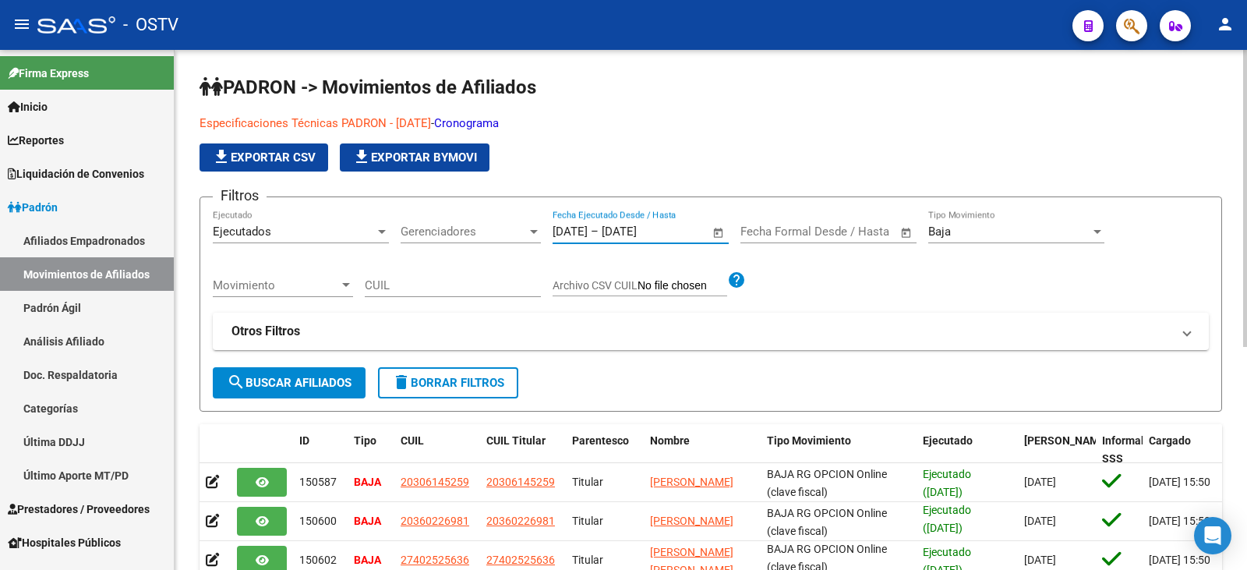
click at [663, 231] on input "[DATE]" at bounding box center [640, 231] width 76 height 14
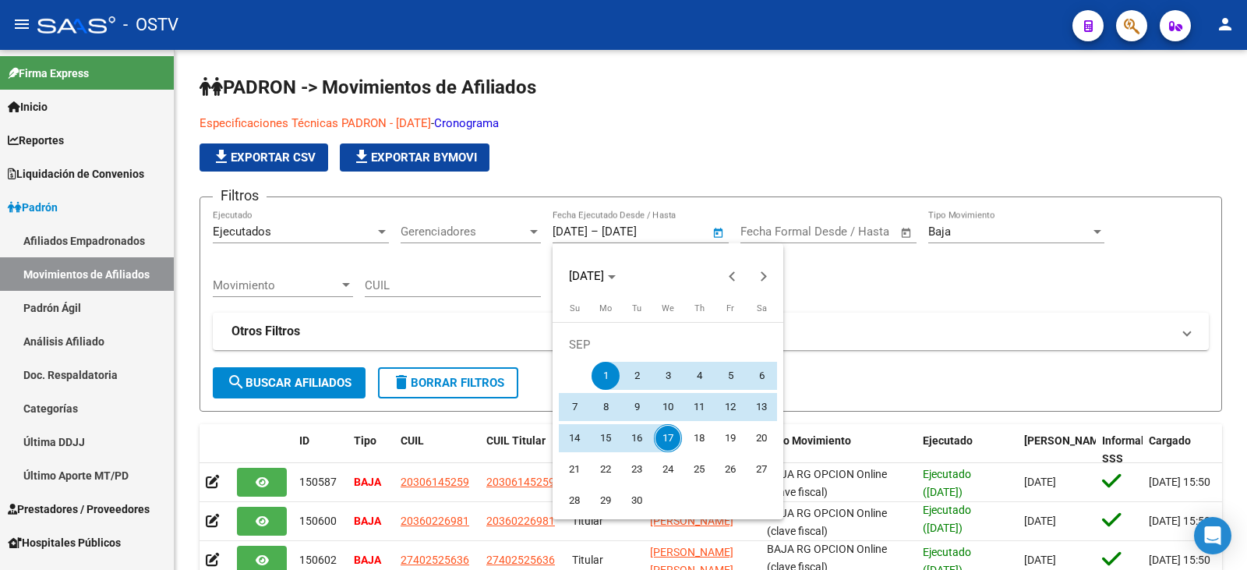
click at [895, 310] on div at bounding box center [623, 285] width 1247 height 570
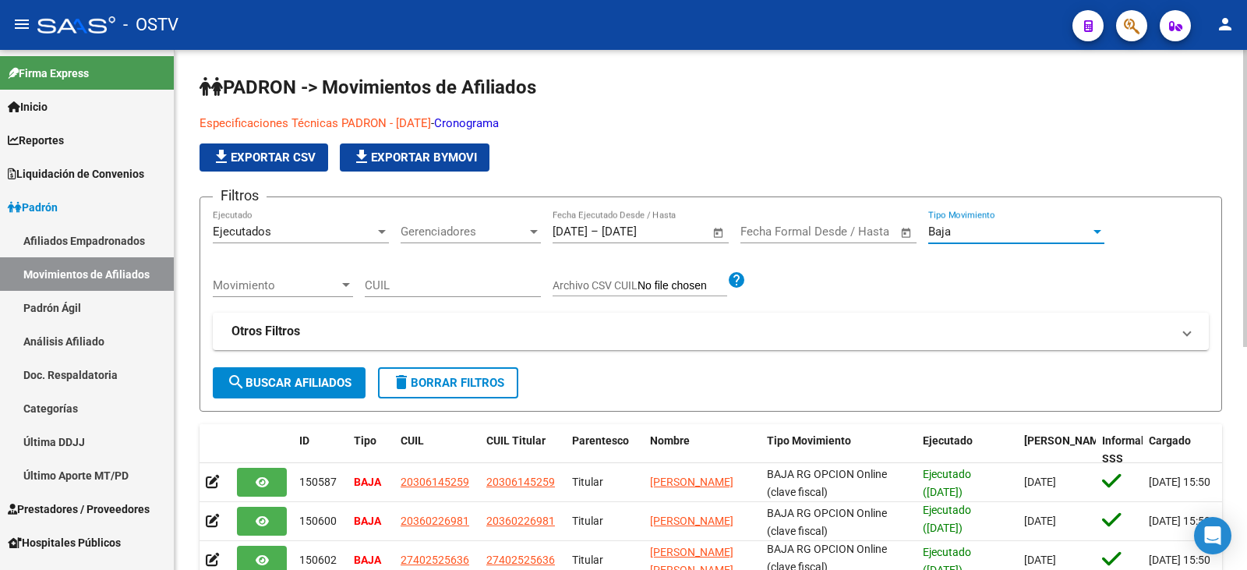
click at [1029, 231] on div "Baja" at bounding box center [1009, 231] width 162 height 14
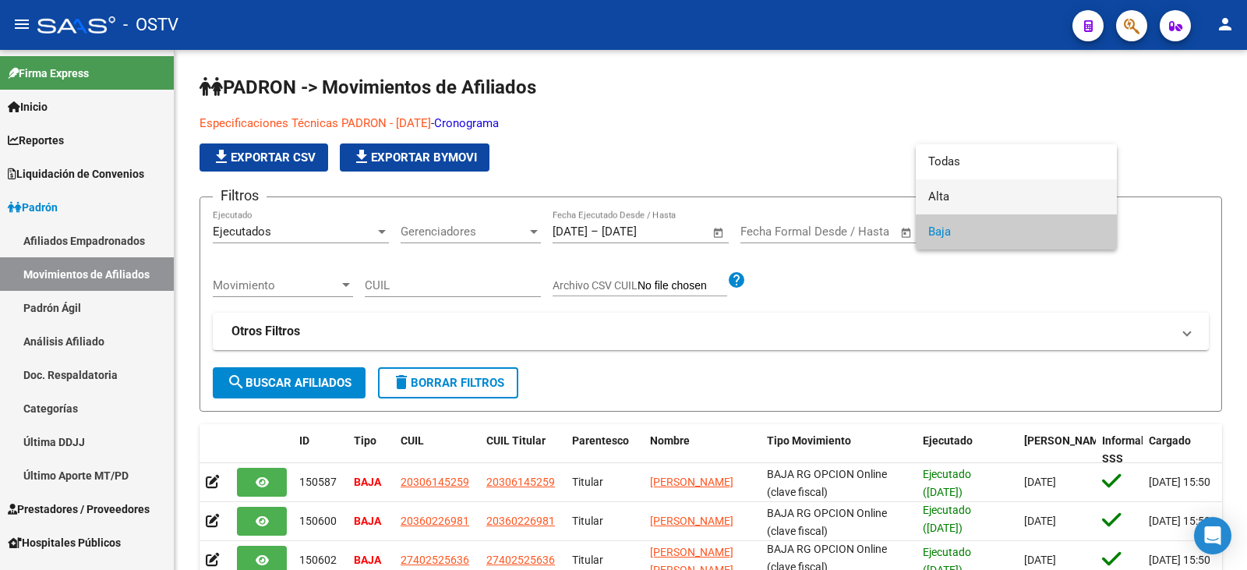
click at [993, 189] on span "Alta" at bounding box center [1016, 196] width 176 height 35
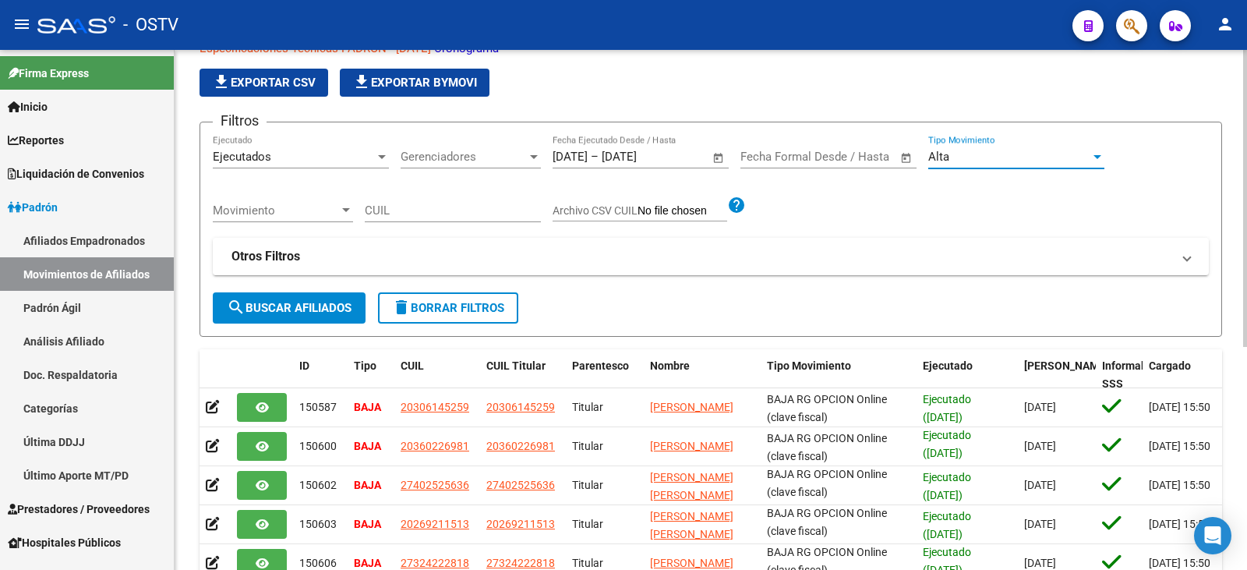
scroll to position [156, 0]
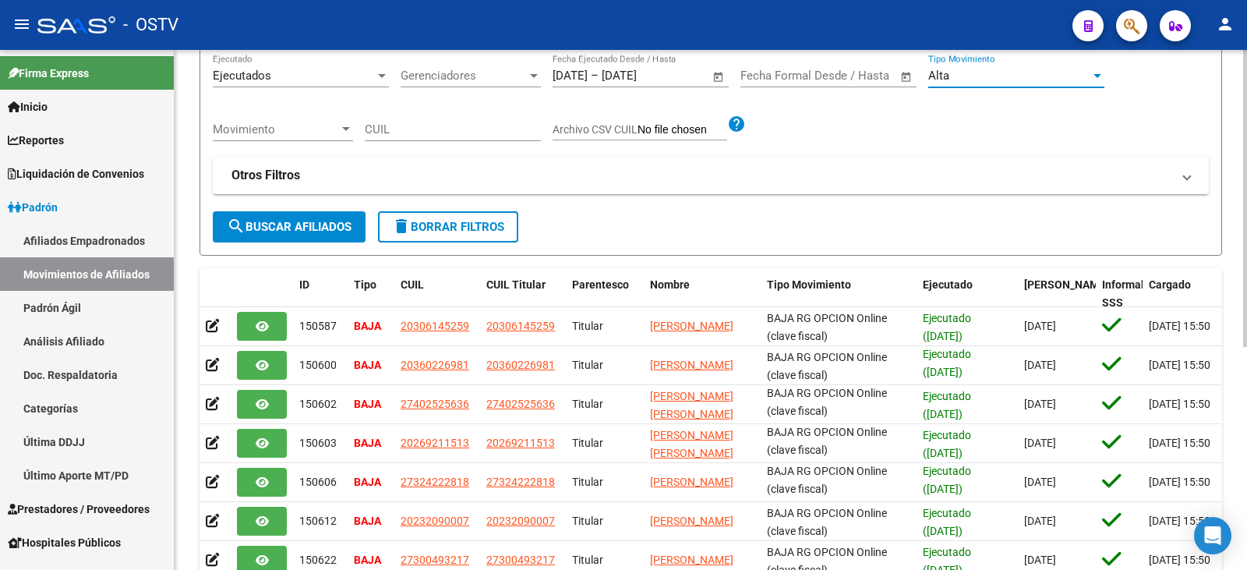
click at [269, 215] on button "search Buscar Afiliados" at bounding box center [289, 226] width 153 height 31
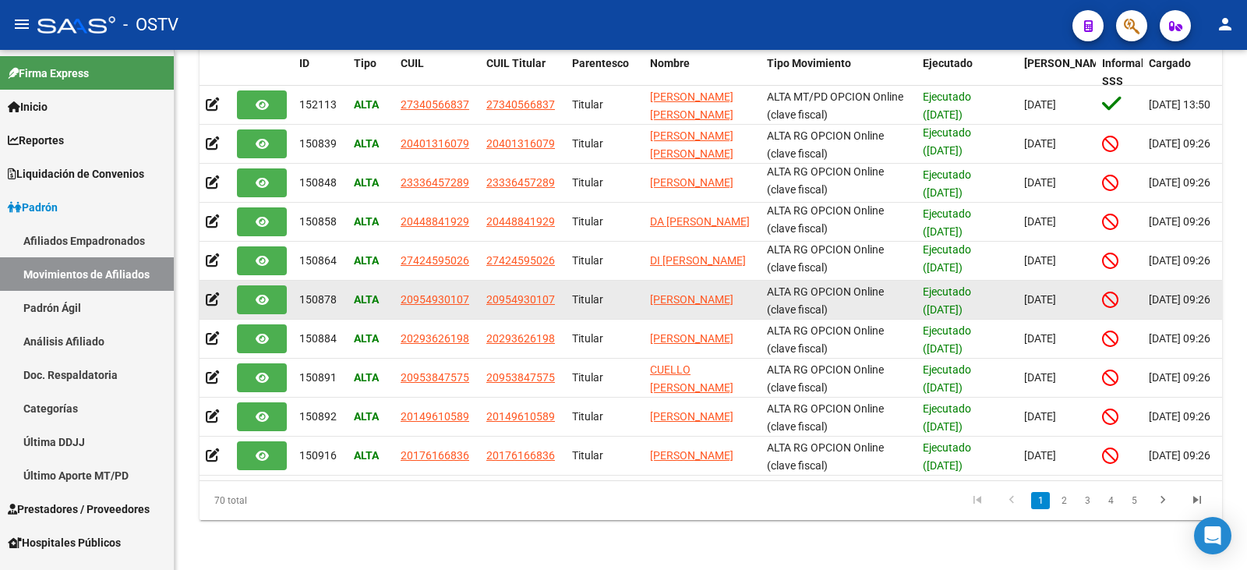
scroll to position [78, 0]
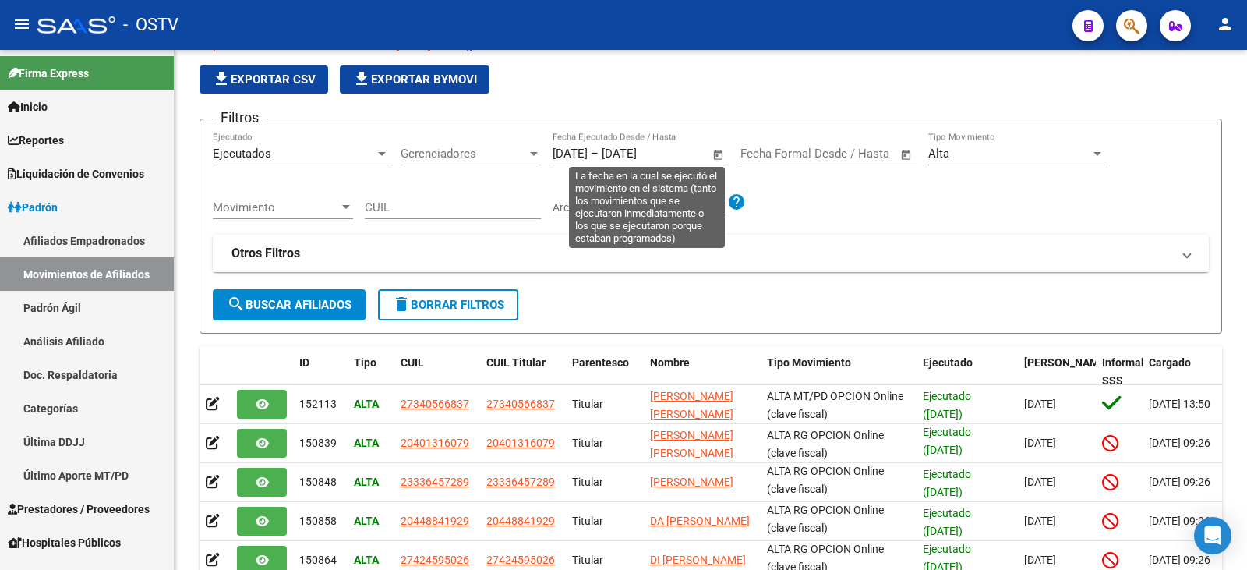
click at [579, 155] on input "[DATE]" at bounding box center [569, 153] width 35 height 14
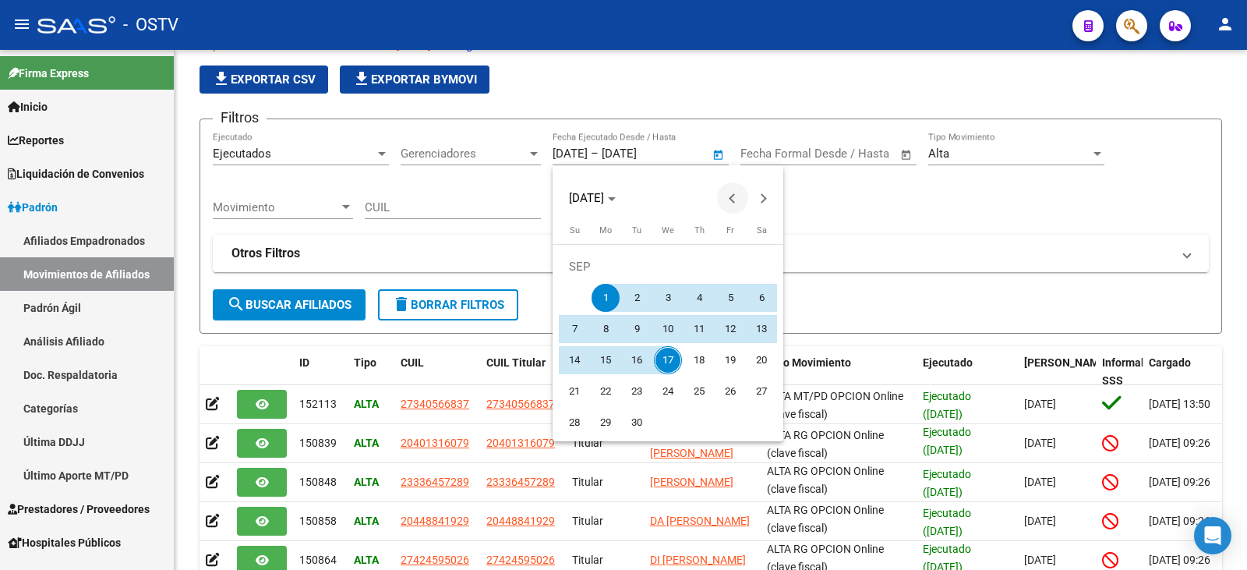
click at [732, 210] on span "Previous month" at bounding box center [732, 197] width 31 height 31
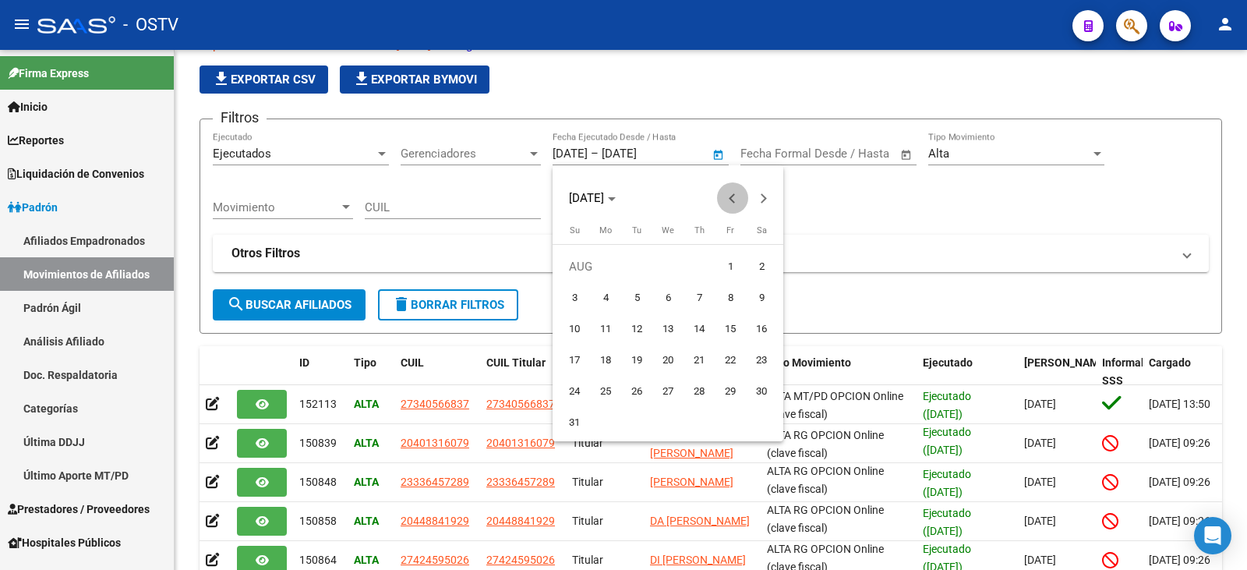
click at [732, 210] on span "Previous month" at bounding box center [732, 197] width 31 height 31
click at [634, 302] on span "1" at bounding box center [637, 298] width 28 height 28
type input "[DATE]"
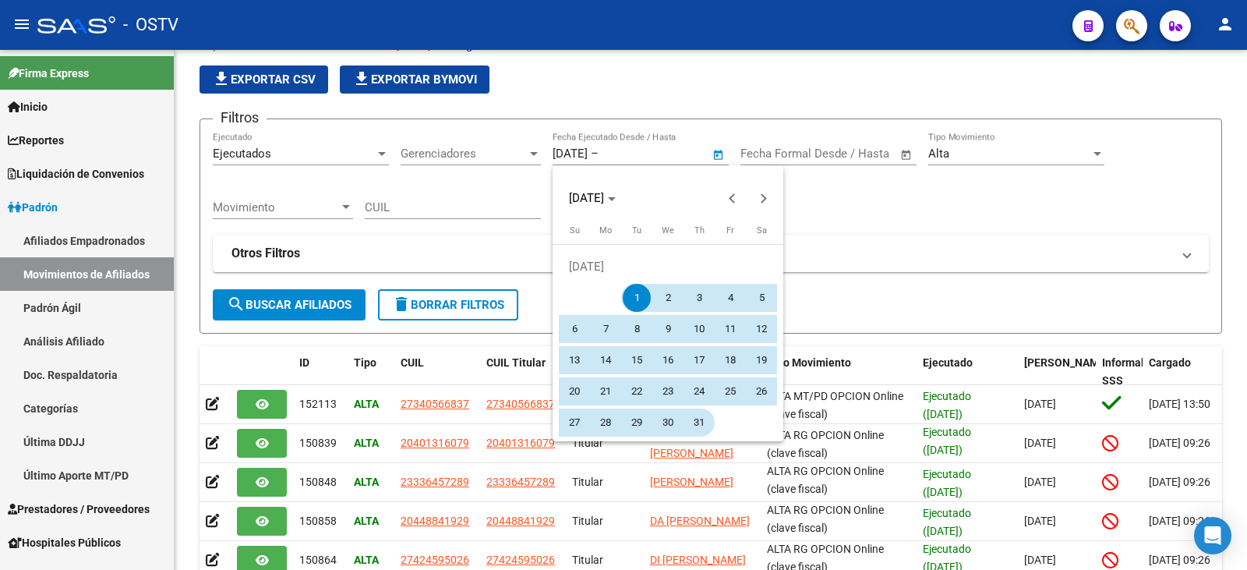
click at [700, 417] on span "31" at bounding box center [699, 422] width 28 height 28
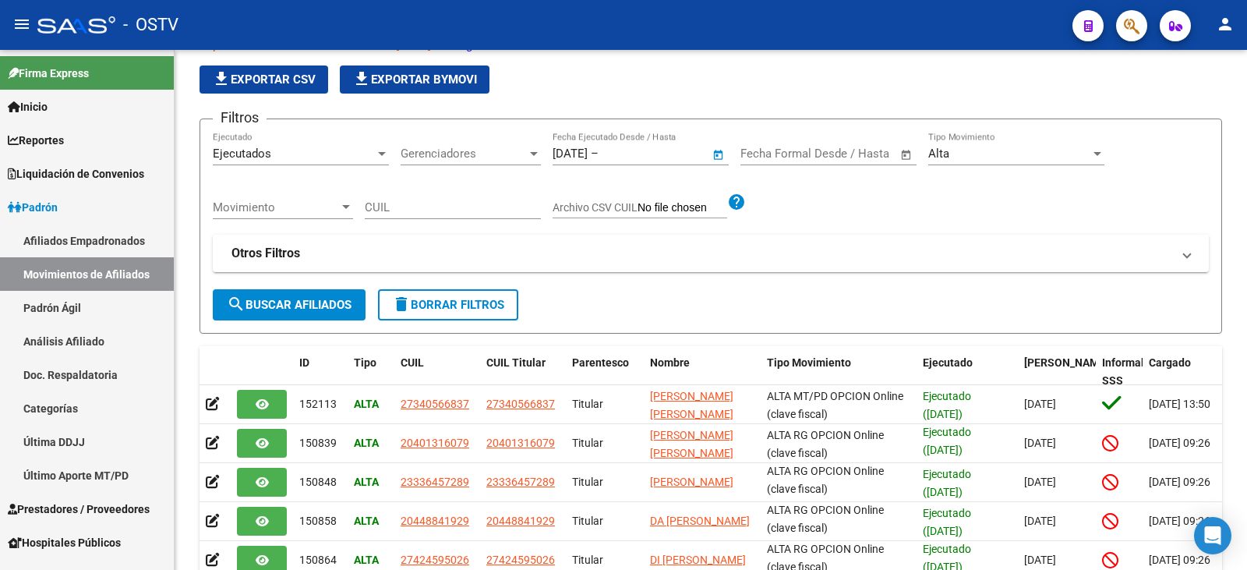
type input "[DATE]"
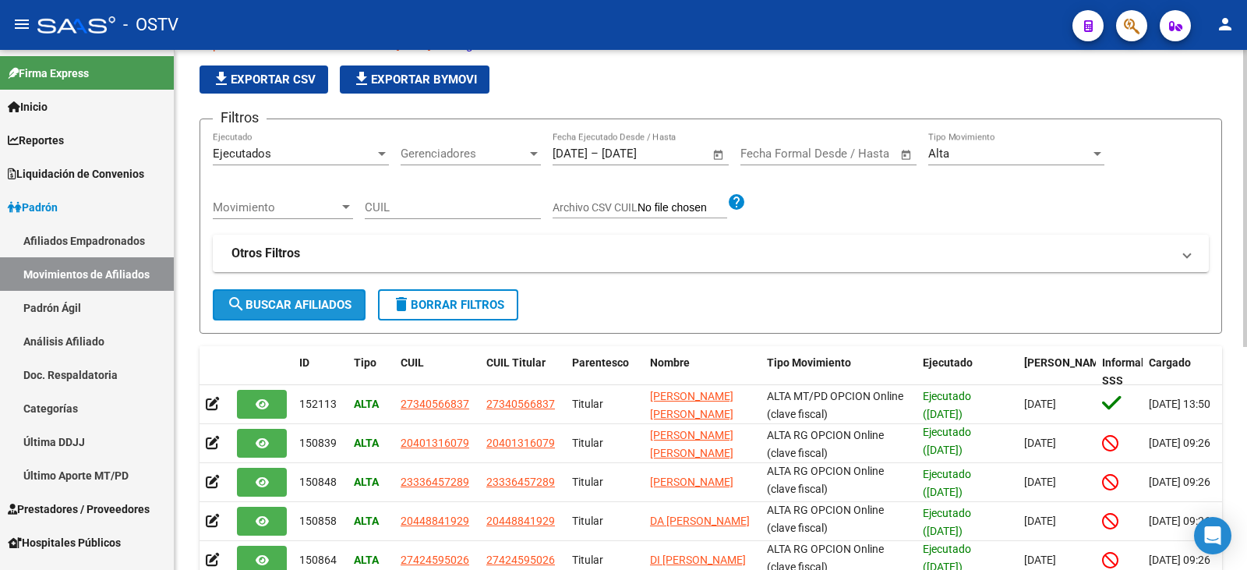
click at [268, 311] on span "search Buscar Afiliados" at bounding box center [289, 305] width 125 height 14
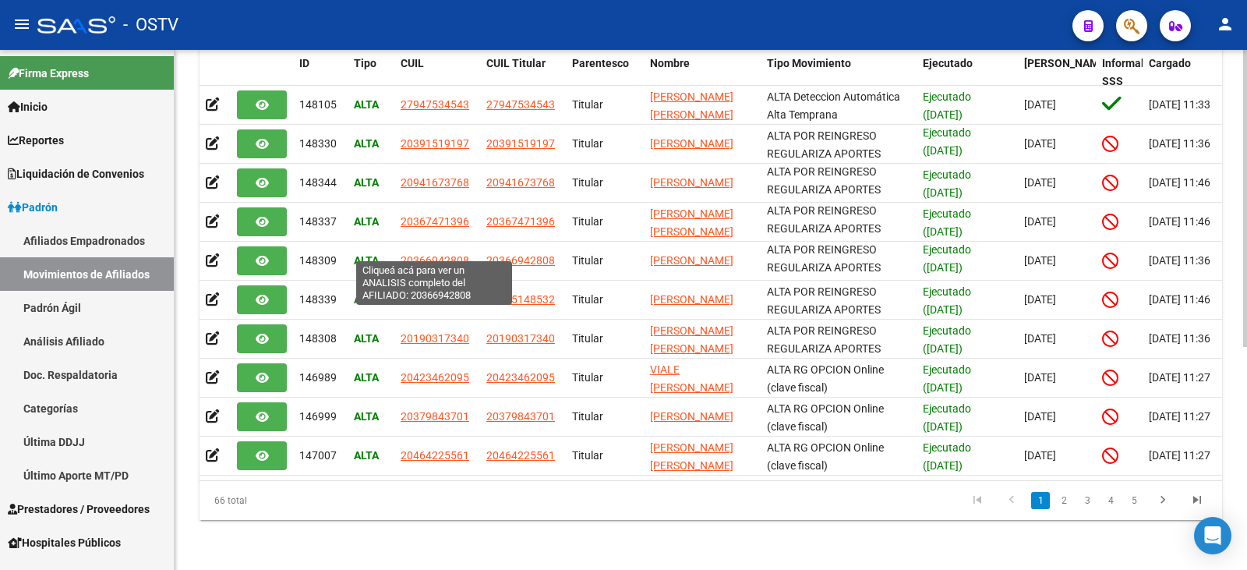
scroll to position [0, 0]
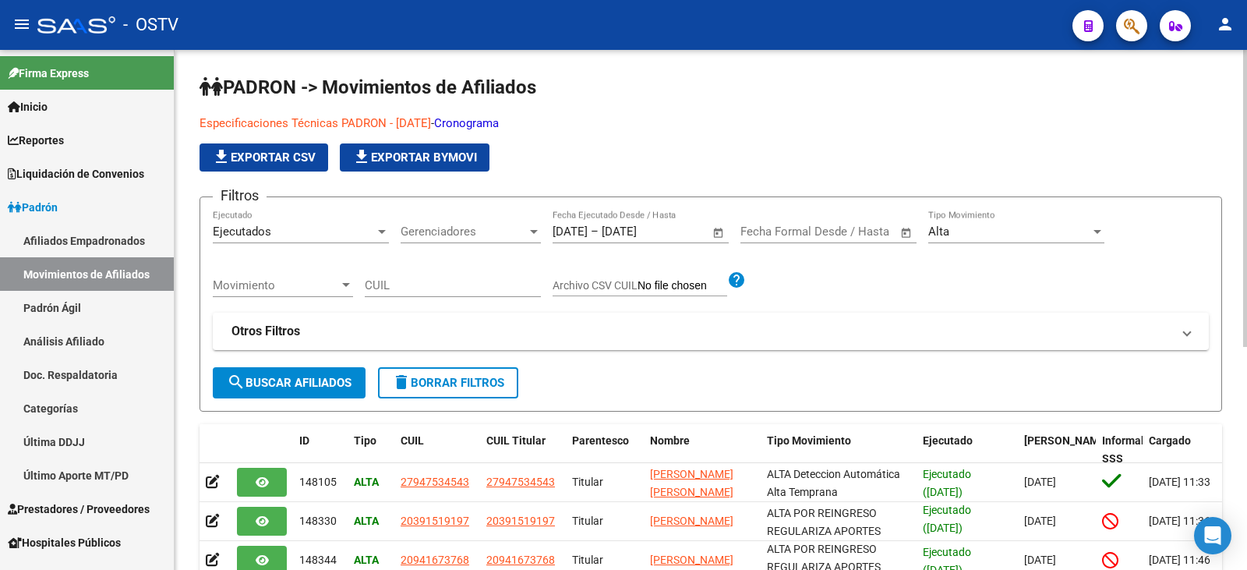
click at [313, 161] on span "file_download Exportar CSV" at bounding box center [264, 157] width 104 height 14
click at [497, 342] on mat-expansion-panel-header "Otros Filtros" at bounding box center [711, 330] width 996 height 37
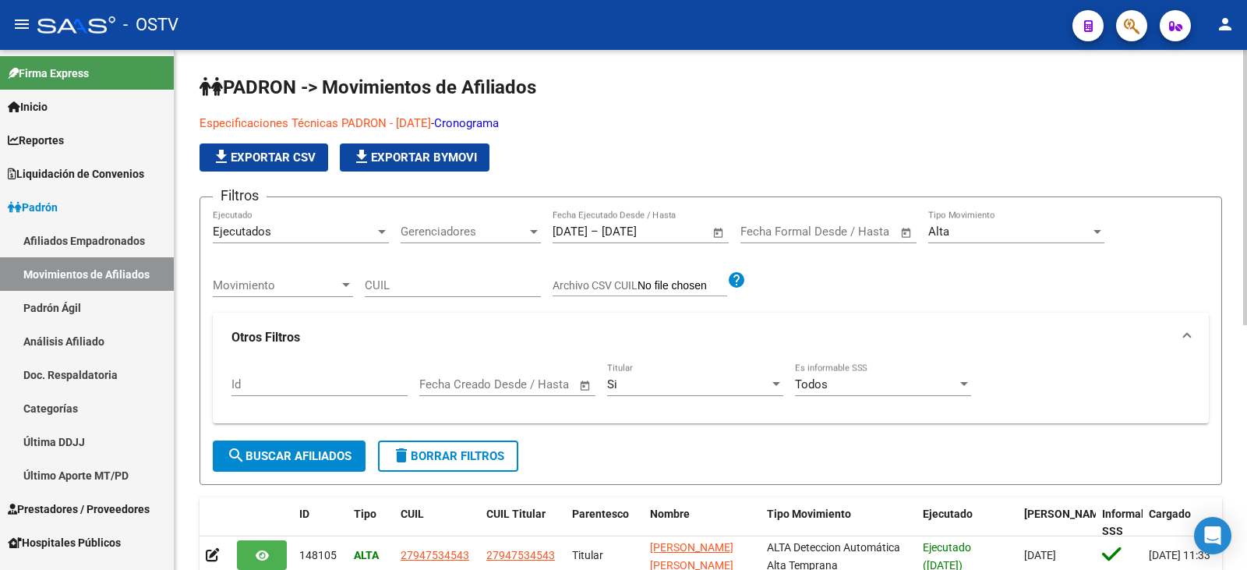
click at [497, 342] on mat-panel-title "Otros Filtros" at bounding box center [701, 337] width 940 height 17
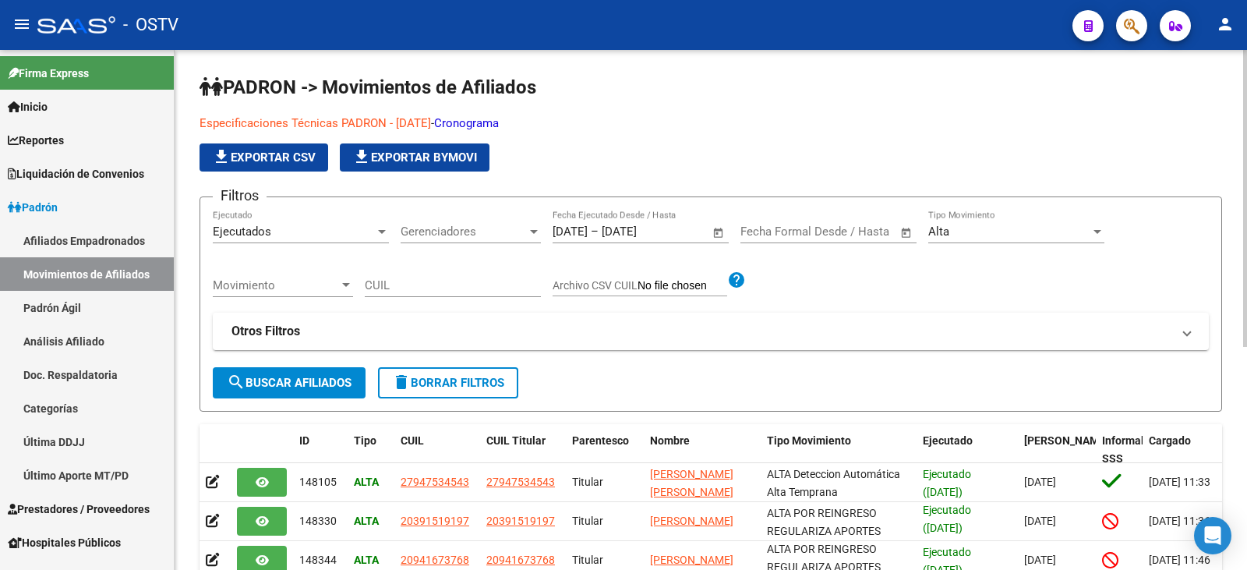
click at [971, 231] on div "Alta" at bounding box center [1009, 231] width 162 height 14
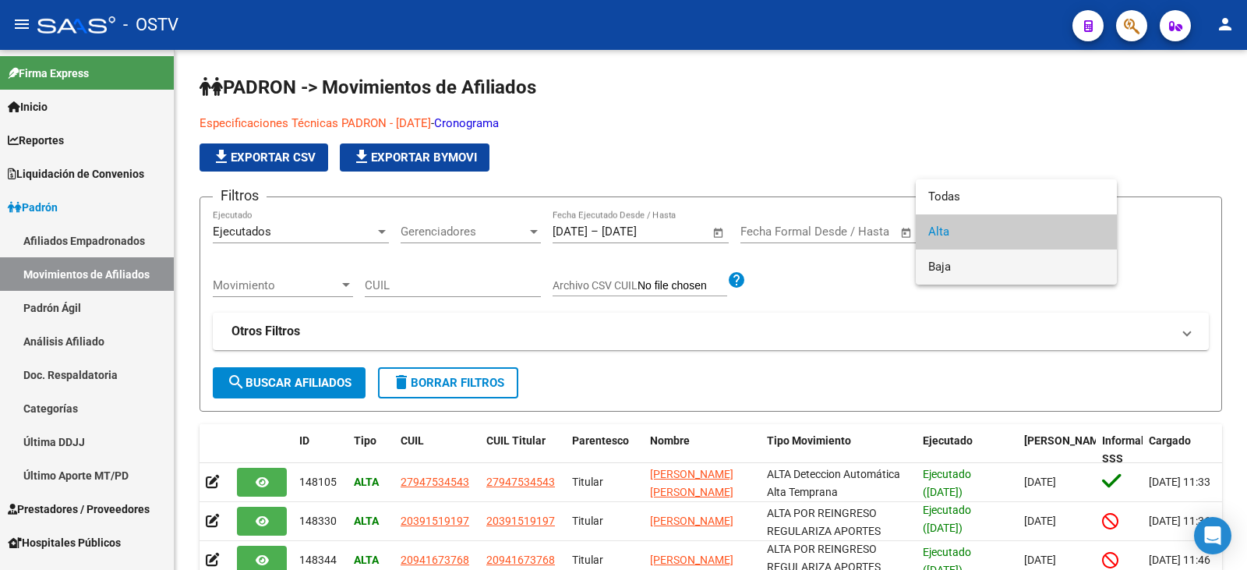
click at [965, 270] on span "Baja" at bounding box center [1016, 266] width 176 height 35
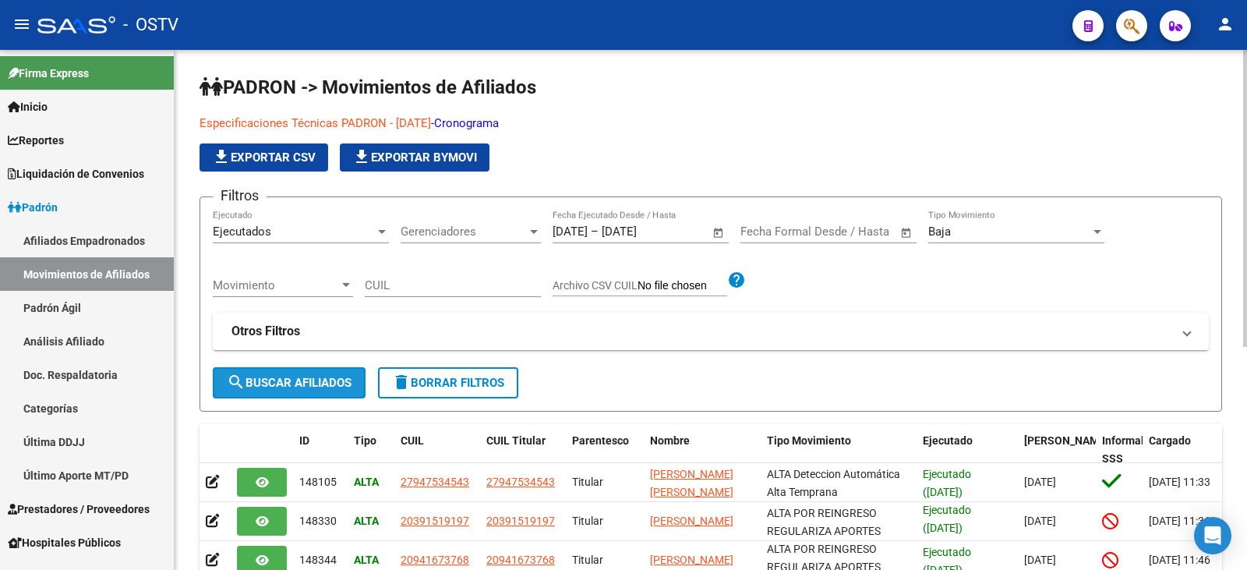
click at [342, 379] on span "search Buscar Afiliados" at bounding box center [289, 383] width 125 height 14
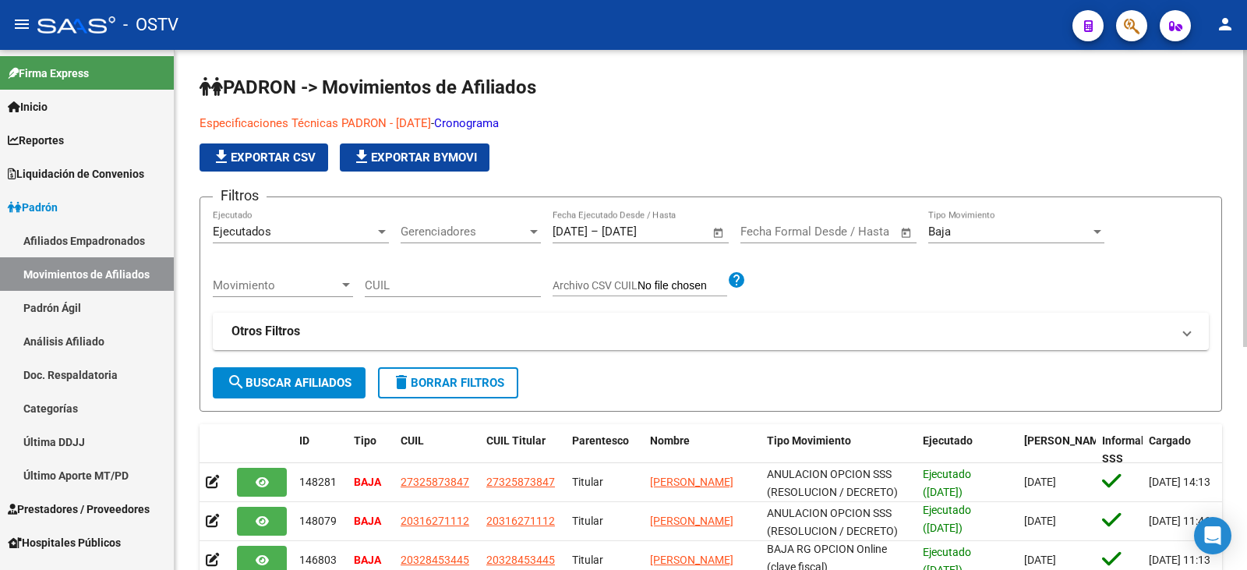
click at [266, 166] on button "file_download Exportar CSV" at bounding box center [263, 157] width 129 height 28
